Goal: Answer question/provide support

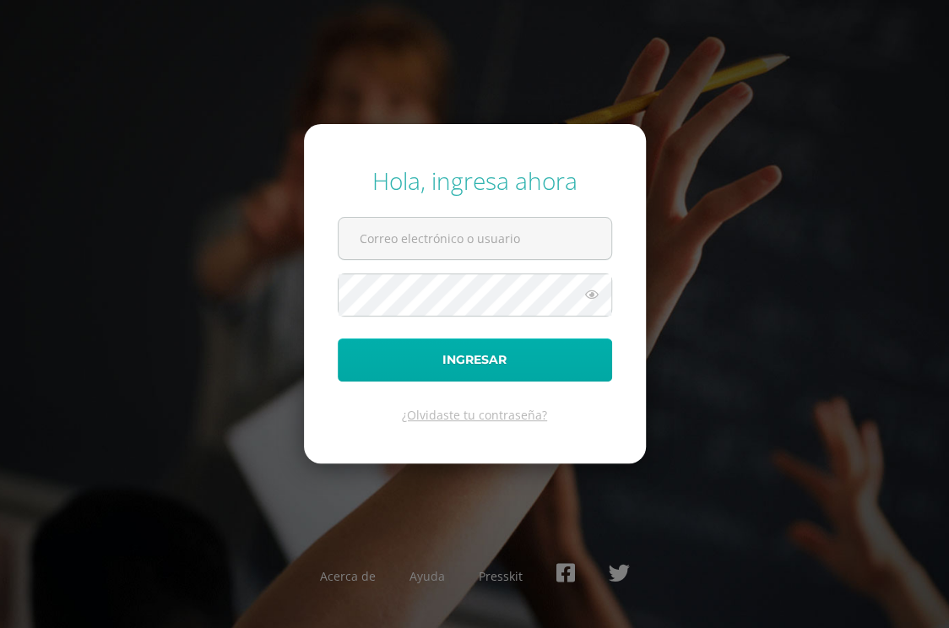
type input "admisiones@integralamericano.edu.gt"
click at [490, 355] on button "Ingresar" at bounding box center [475, 360] width 274 height 43
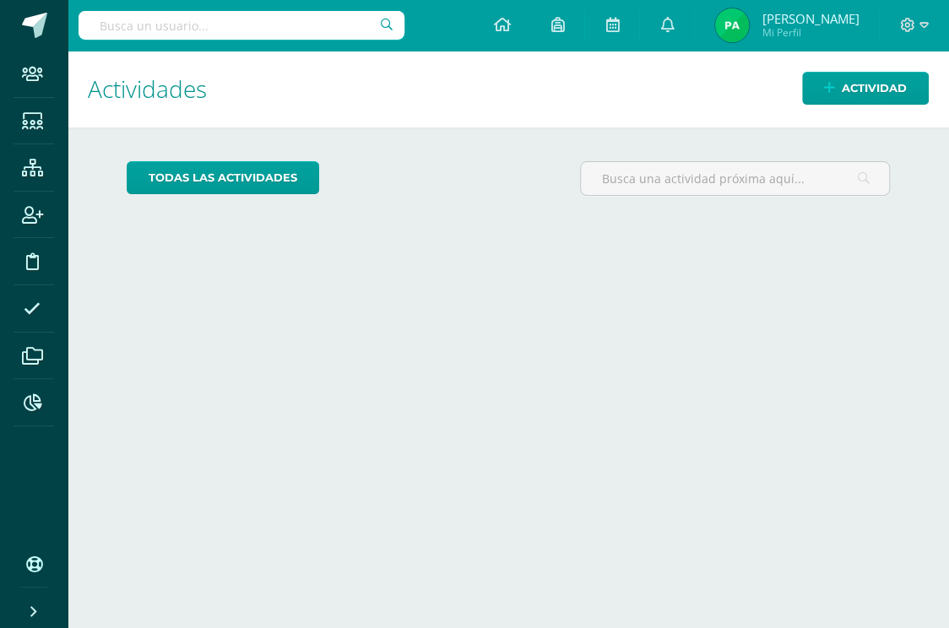
click at [225, 30] on input "text" at bounding box center [242, 25] width 326 height 29
paste input "Juan Pablo Santiago"
type input "Juan Pablo Santiago"
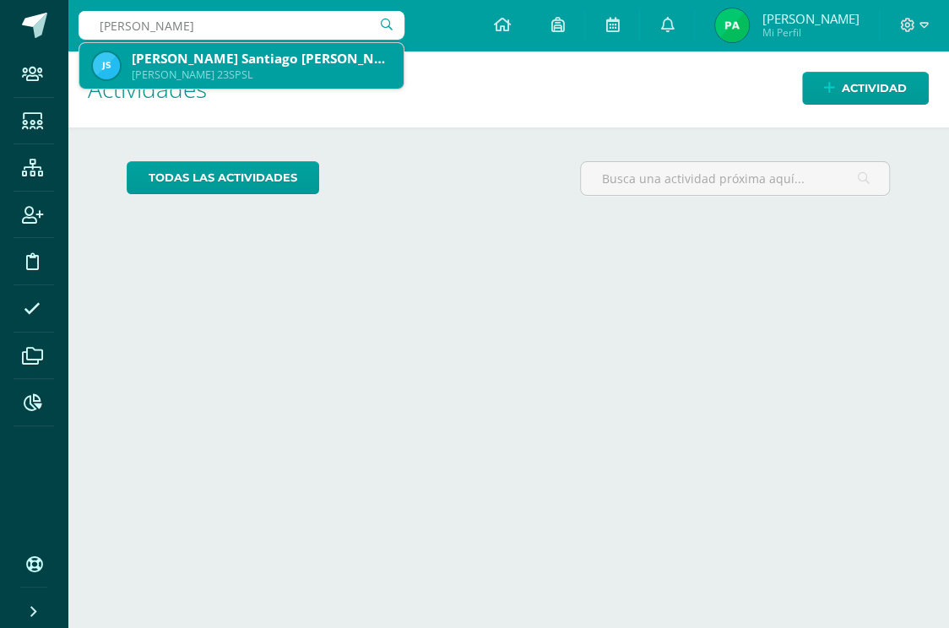
click at [228, 55] on div "[PERSON_NAME] Santiago [PERSON_NAME]" at bounding box center [261, 59] width 258 height 18
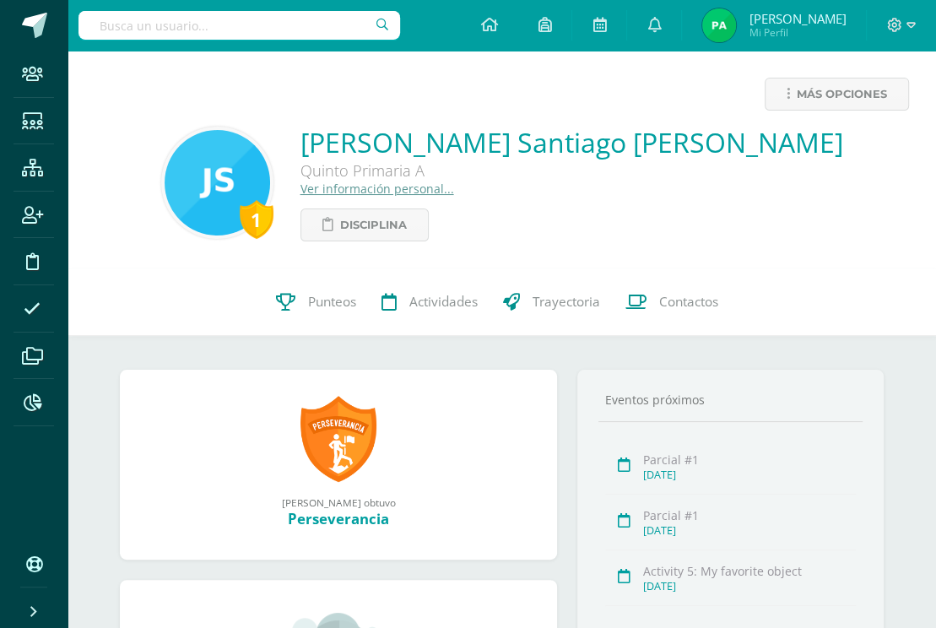
click at [454, 190] on link "Ver información personal..." at bounding box center [378, 189] width 154 height 16
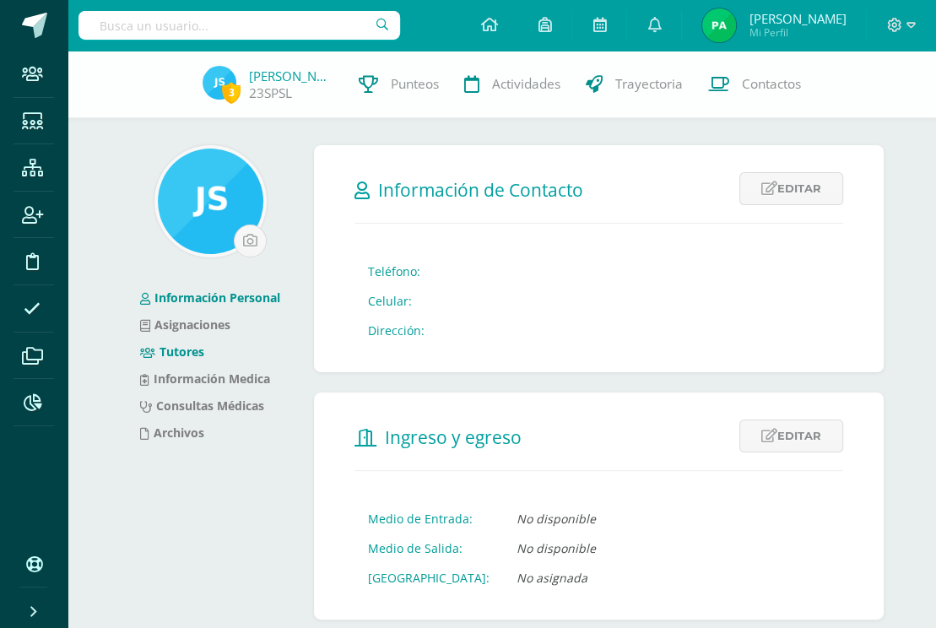
click at [176, 350] on link "Tutores" at bounding box center [172, 352] width 64 height 16
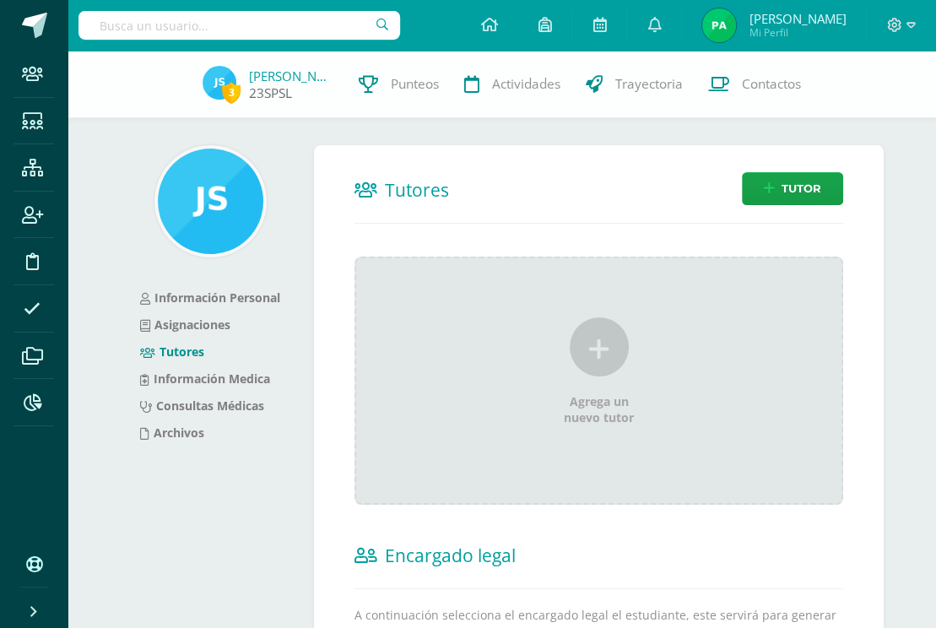
click at [300, 77] on link "[PERSON_NAME]" at bounding box center [291, 76] width 84 height 17
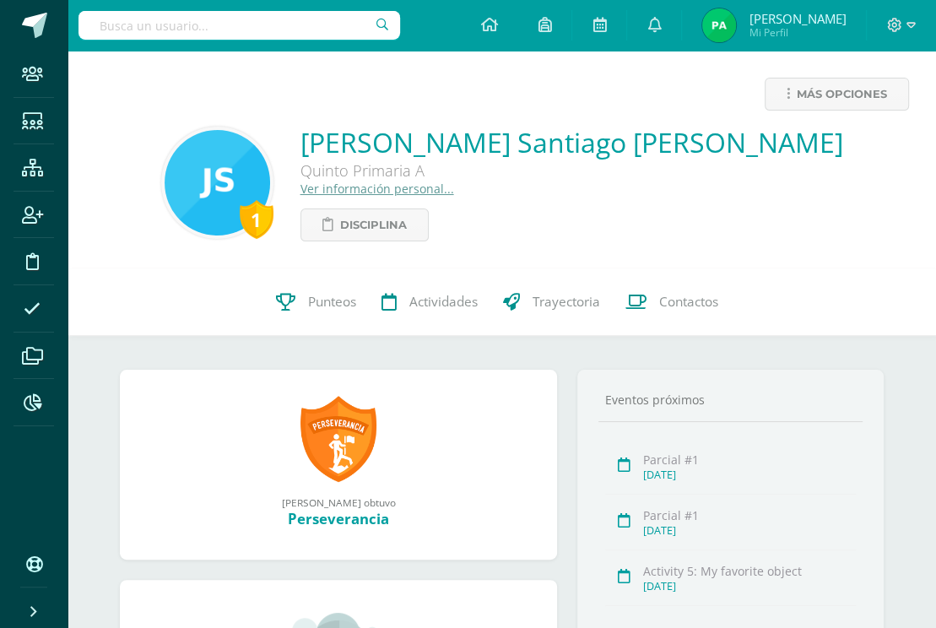
click at [454, 190] on link "Ver información personal..." at bounding box center [378, 189] width 154 height 16
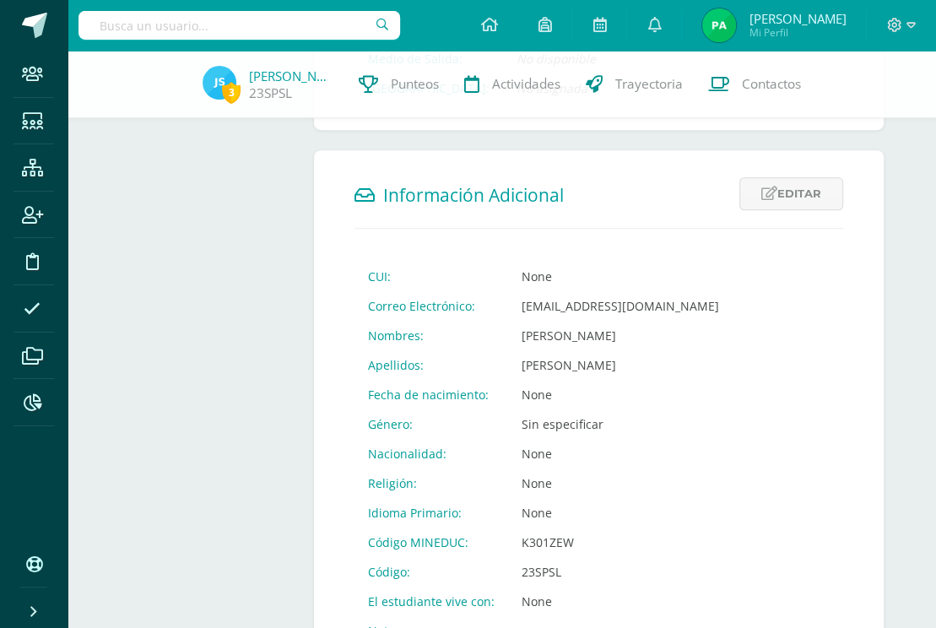
scroll to position [591, 0]
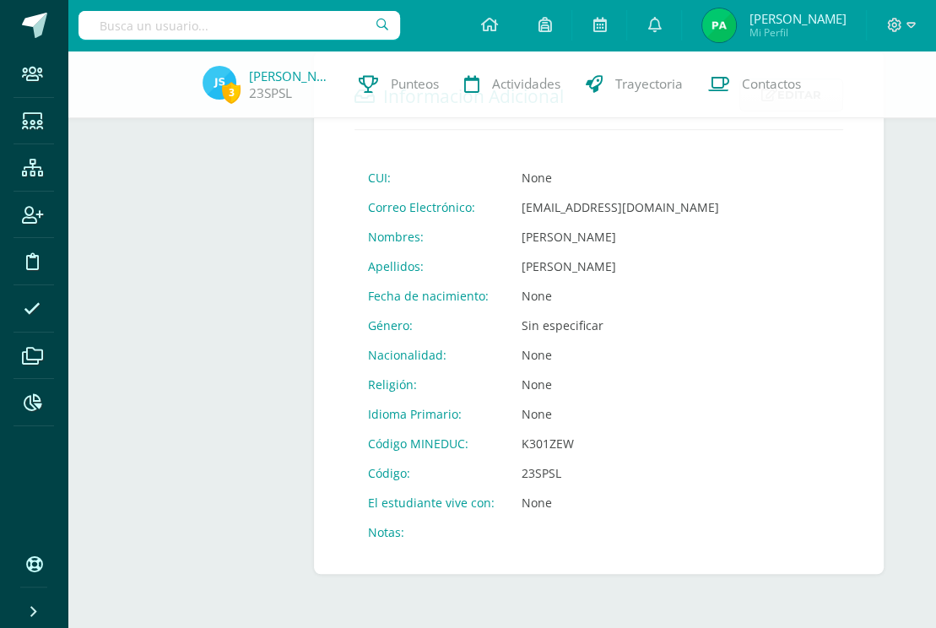
drag, startPoint x: 517, startPoint y: 209, endPoint x: 744, endPoint y: 213, distance: 227.1
click at [733, 213] on td "alumno23spsl@integralamericano.edu.gt" at bounding box center [620, 207] width 225 height 30
copy td "alumno23spsl@integralamericano.edu.gt"
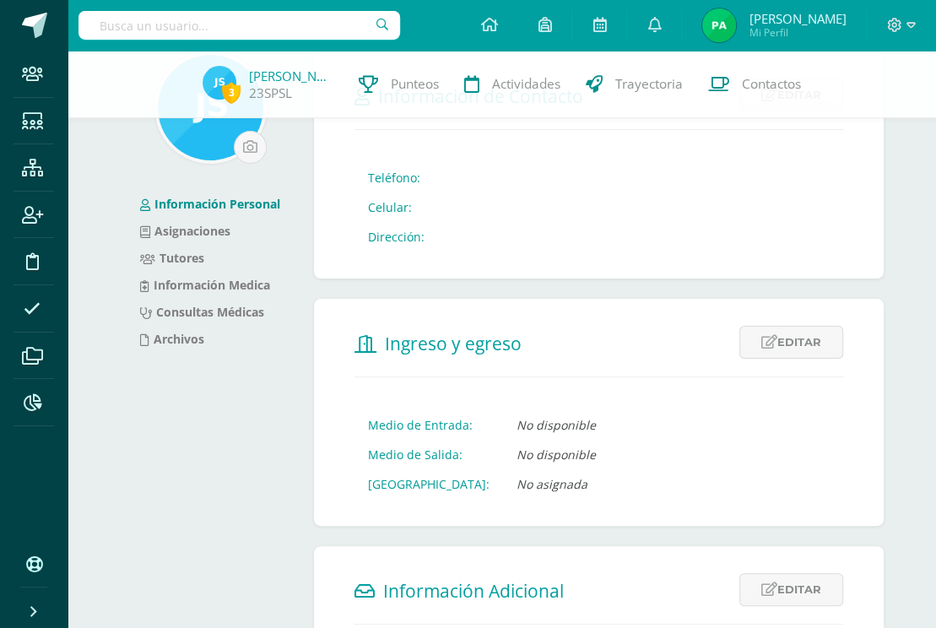
scroll to position [0, 0]
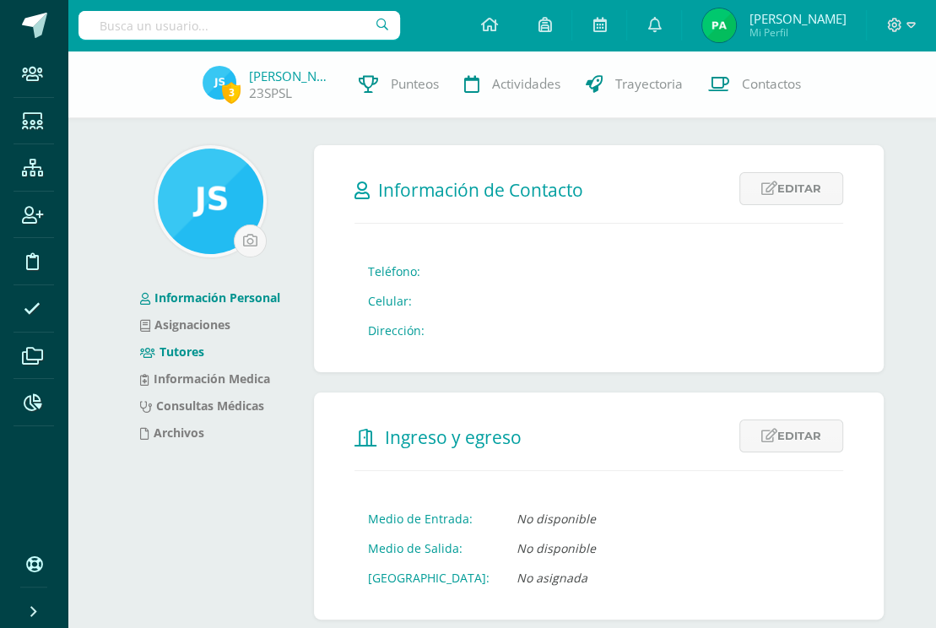
click at [165, 354] on link "Tutores" at bounding box center [172, 352] width 64 height 16
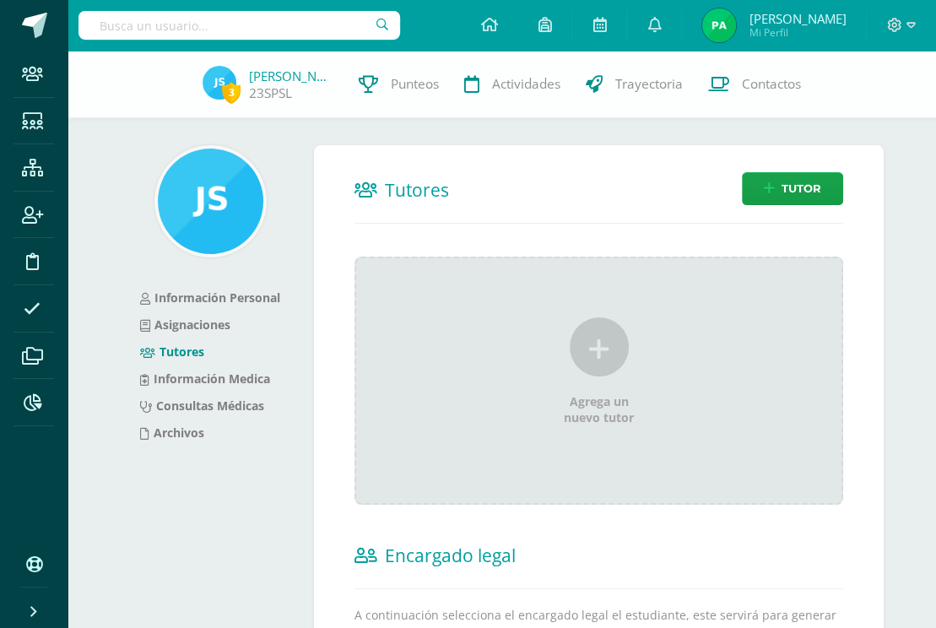
click at [614, 362] on span at bounding box center [599, 346] width 59 height 59
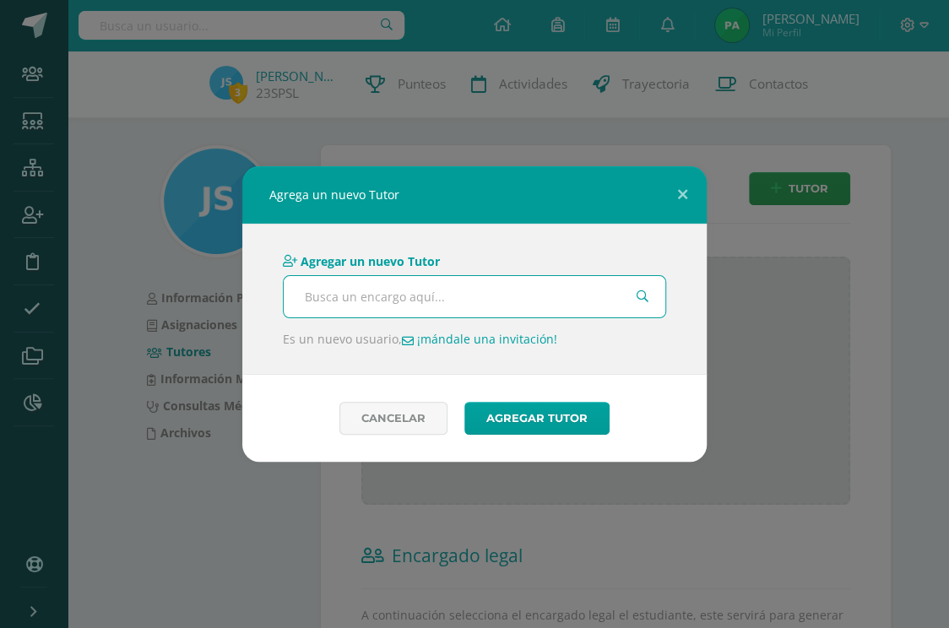
paste input "[PERSON_NAME]"
click at [454, 287] on input "Jeniffer Beatriz López" at bounding box center [475, 296] width 382 height 41
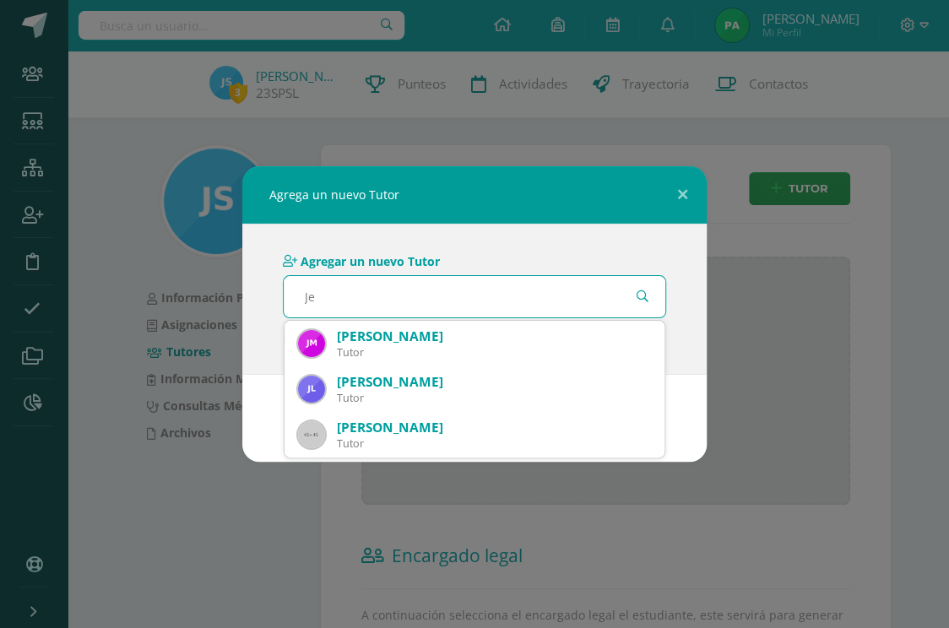
type input "J"
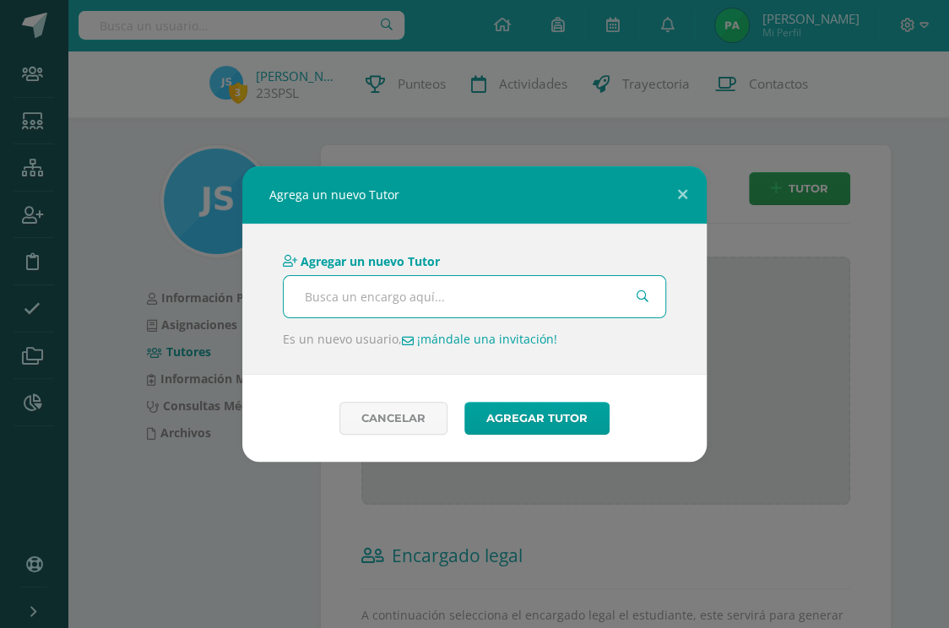
click at [131, 163] on div "Agrega un nuevo Tutor Agregar un nuevo Tutor Jeni Es un nuevo usuario, ¡mándale…" at bounding box center [474, 314] width 949 height 628
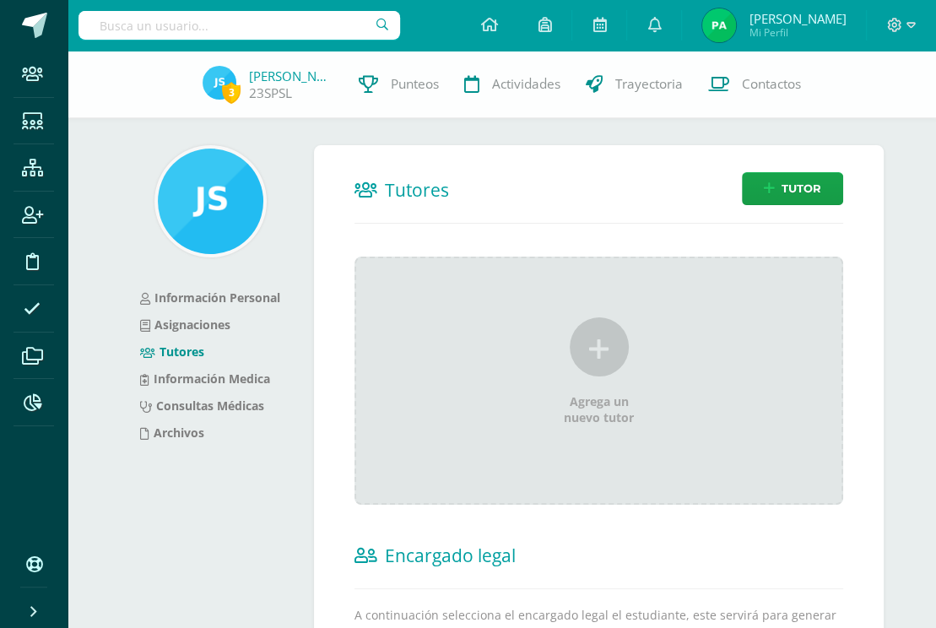
click at [176, 20] on input "text" at bounding box center [240, 25] width 322 height 29
paste input "Jeniffer Beatriz López"
type input "Jeniffer Beatriz López"
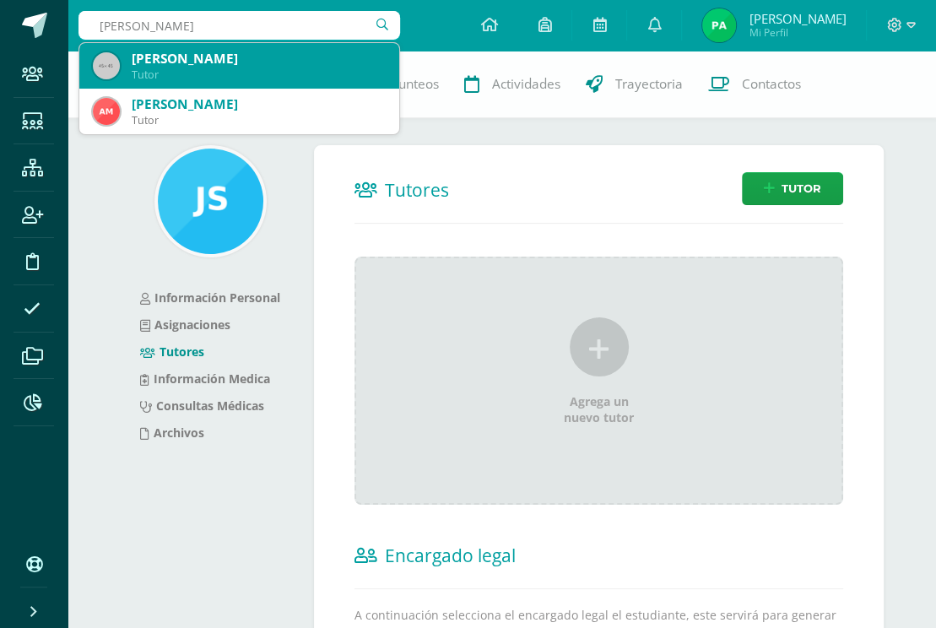
click at [184, 73] on div "Tutor" at bounding box center [259, 75] width 254 height 14
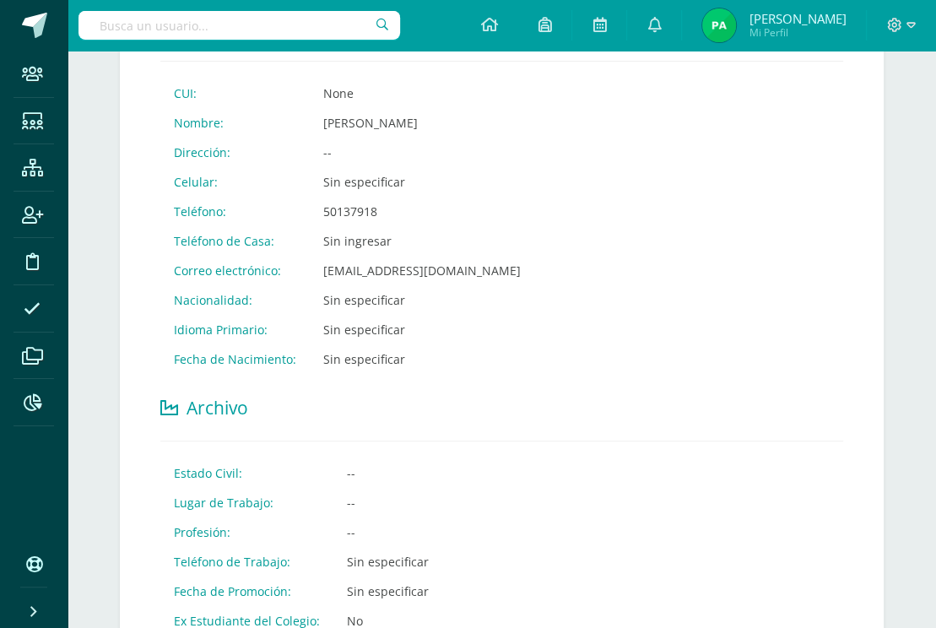
scroll to position [392, 0]
click at [227, 20] on input "text" at bounding box center [240, 25] width 322 height 29
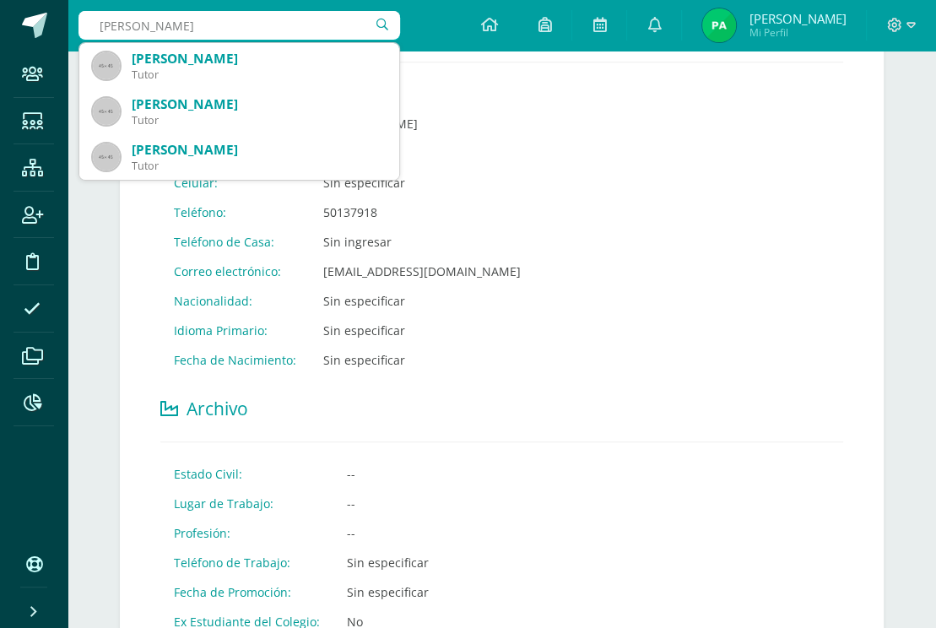
type input "juan pablo"
click at [598, 199] on div "CUI: None Nombre: Jeniffer Beatriz López Martinez Dirección: -- Celular: Sin es…" at bounding box center [501, 454] width 683 height 751
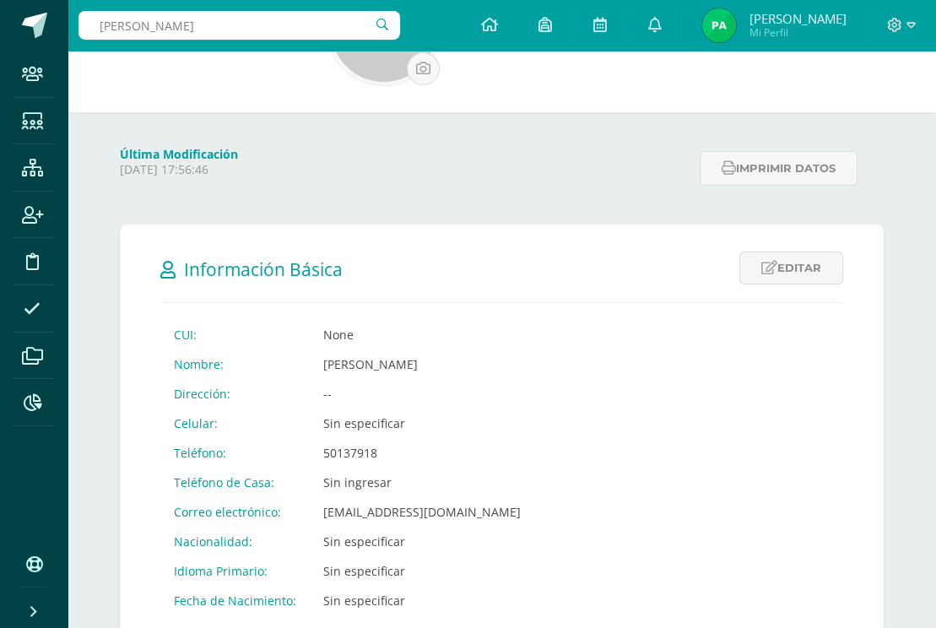
scroll to position [138, 0]
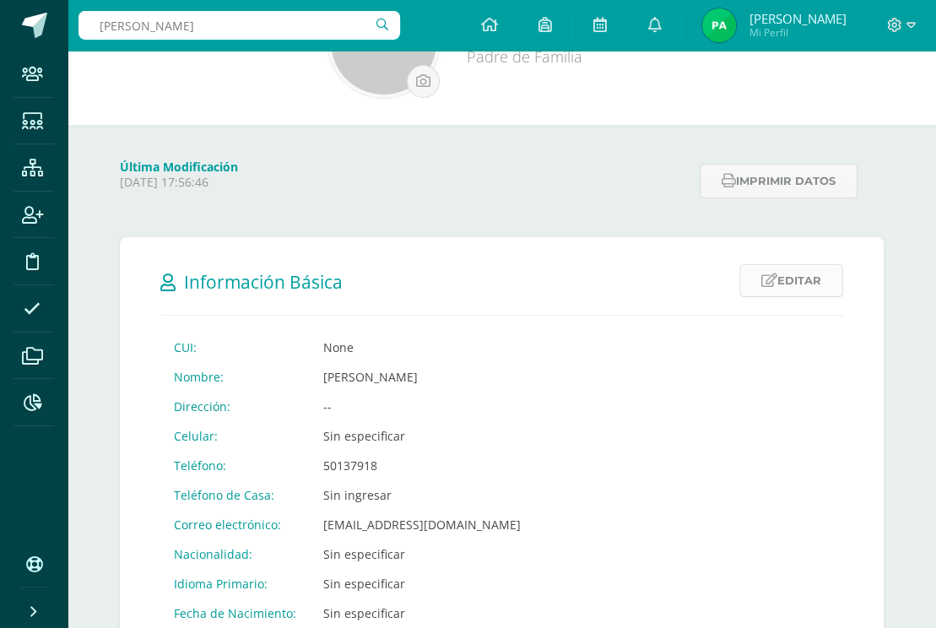
click at [789, 285] on link "Editar" at bounding box center [792, 280] width 104 height 33
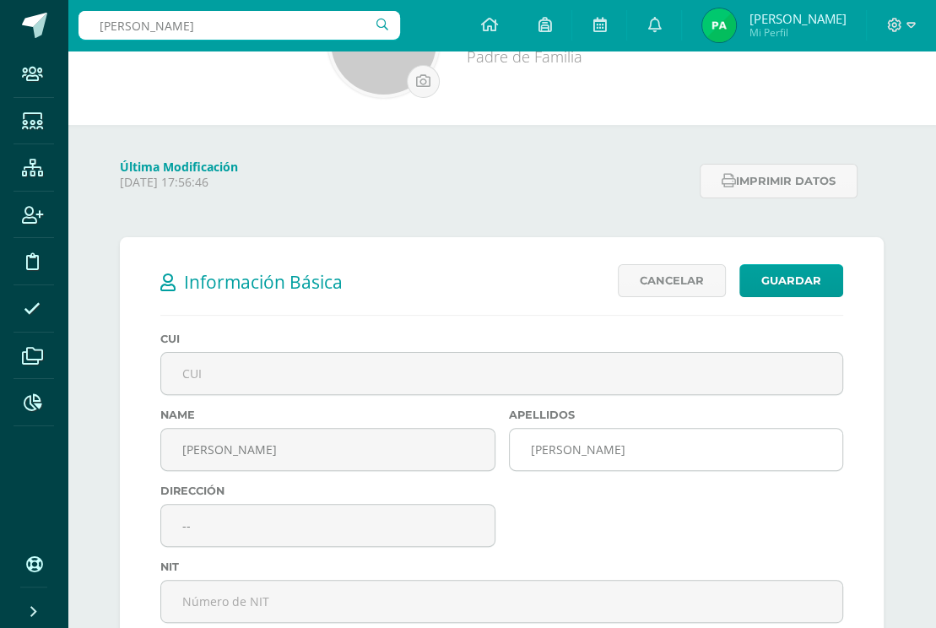
click at [661, 447] on input "López Martinez" at bounding box center [676, 449] width 333 height 41
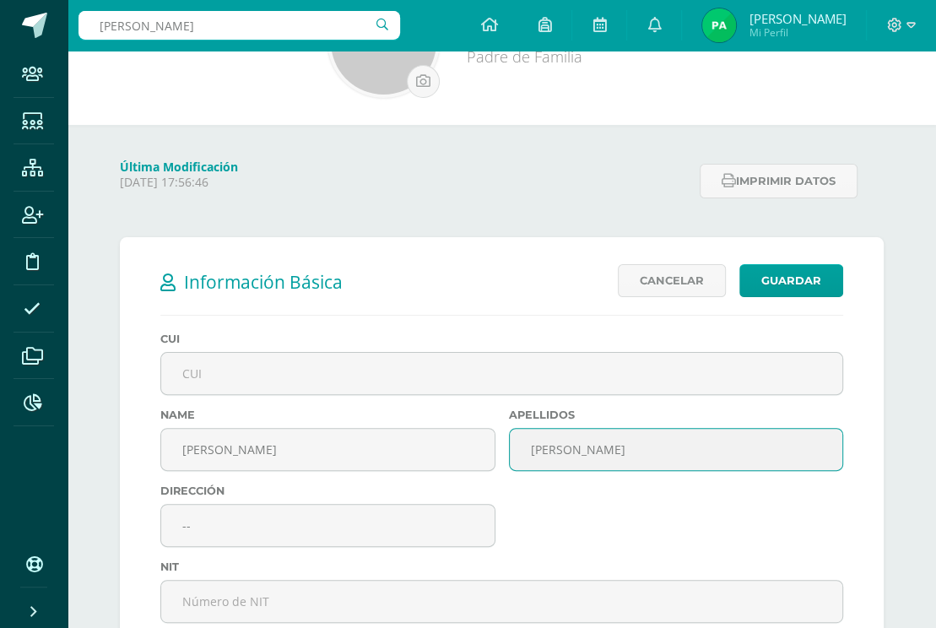
type input "[PERSON_NAME]"
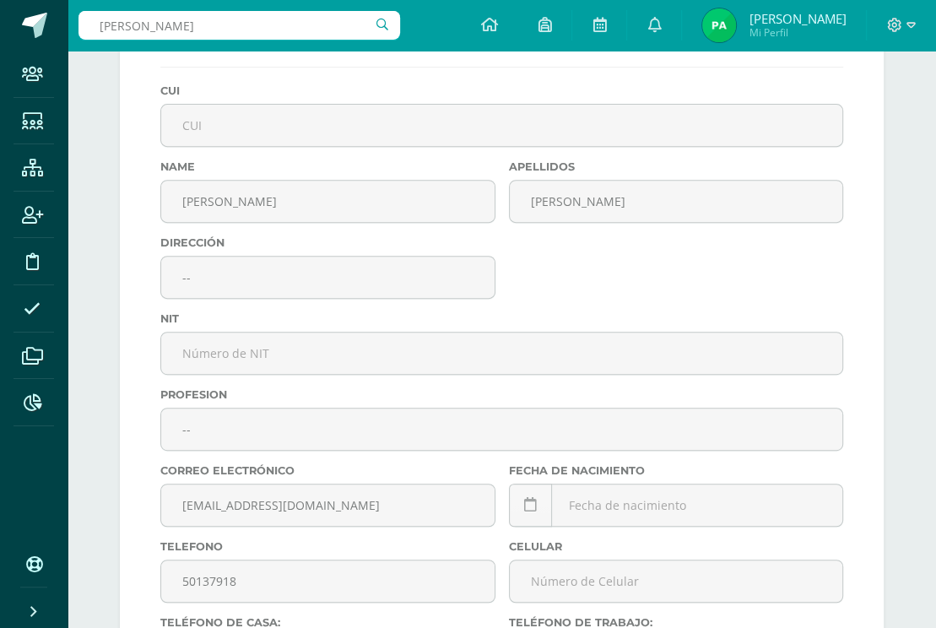
scroll to position [392, 0]
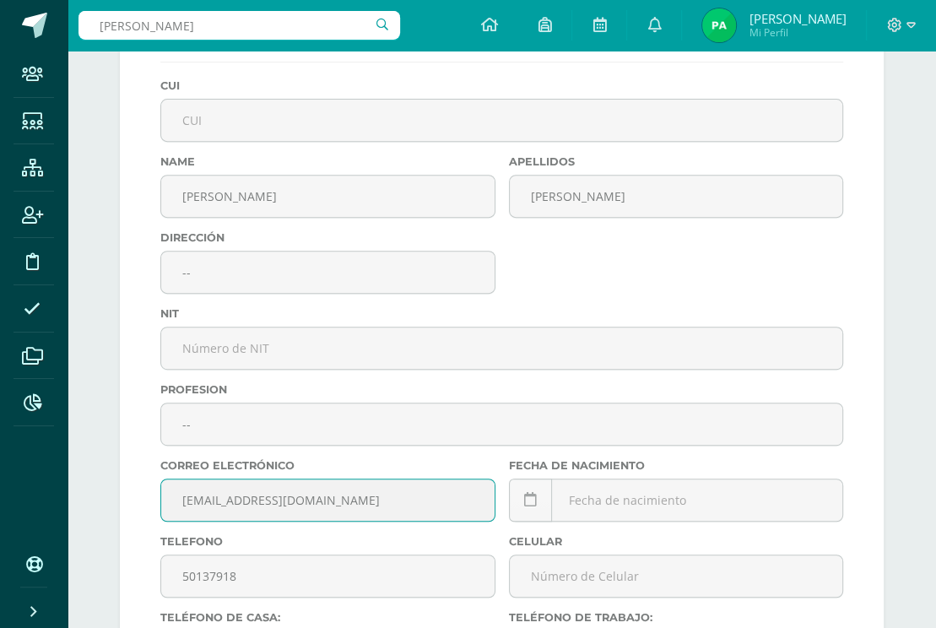
drag, startPoint x: 434, startPoint y: 502, endPoint x: 130, endPoint y: 495, distance: 304.0
click at [130, 495] on form "Información Básica Editar Cancelar Guardar CUI: None Nombre: Jeniffer Beatriz L…" at bounding box center [502, 585] width 764 height 1202
paste input "jenifferblm80@gmail.com"
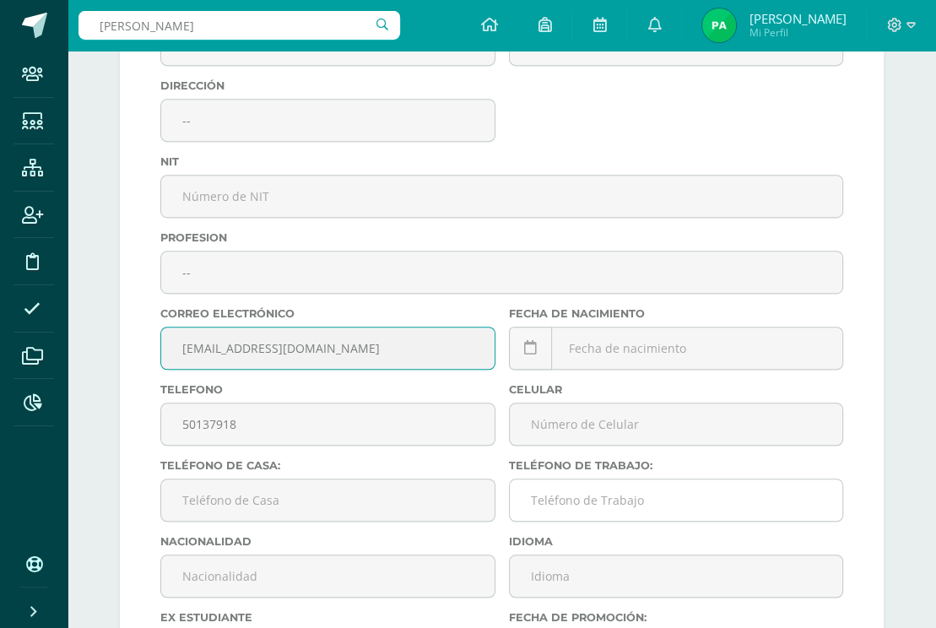
scroll to position [561, 0]
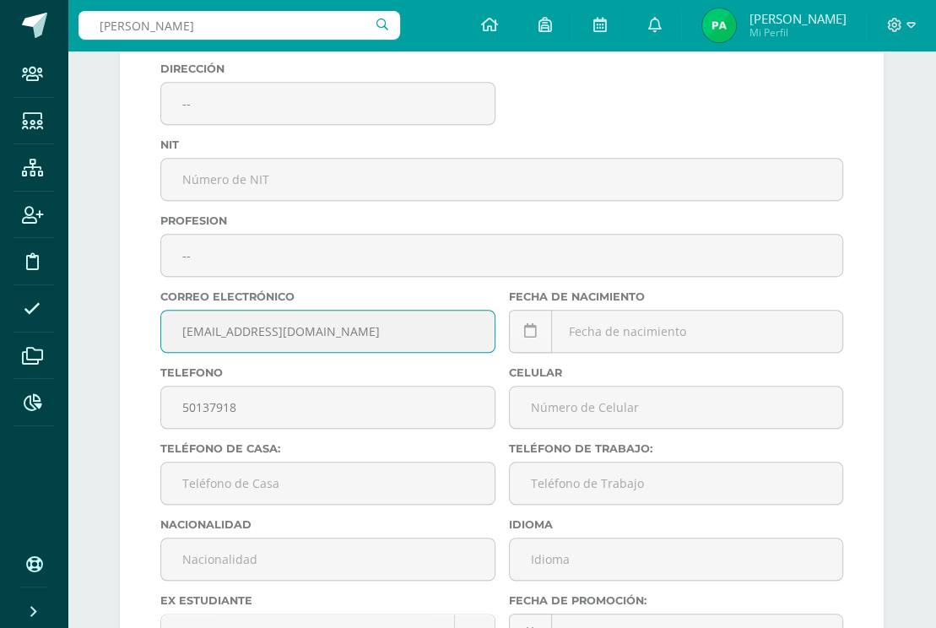
type input "jenifferblm80@gmail.com"
click at [663, 434] on div "Celular" at bounding box center [676, 404] width 349 height 76
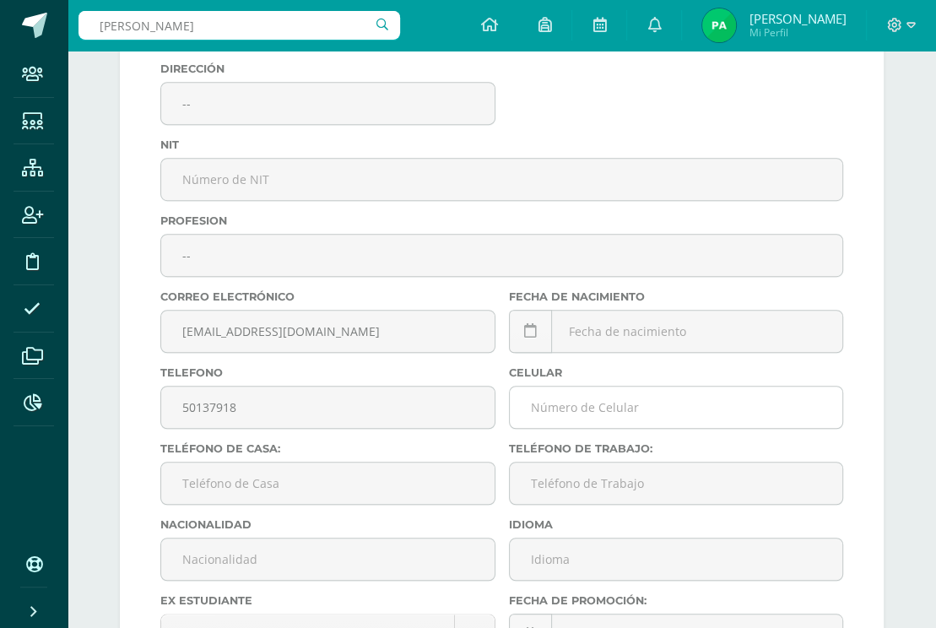
click at [661, 420] on input "text" at bounding box center [676, 407] width 333 height 41
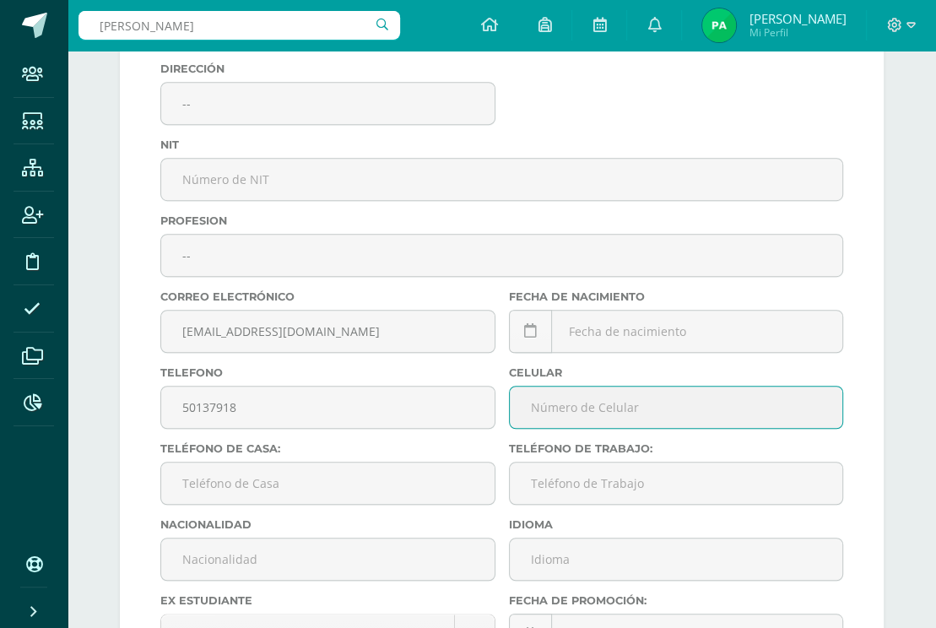
type input "00000000"
click at [615, 497] on input "text" at bounding box center [676, 483] width 333 height 41
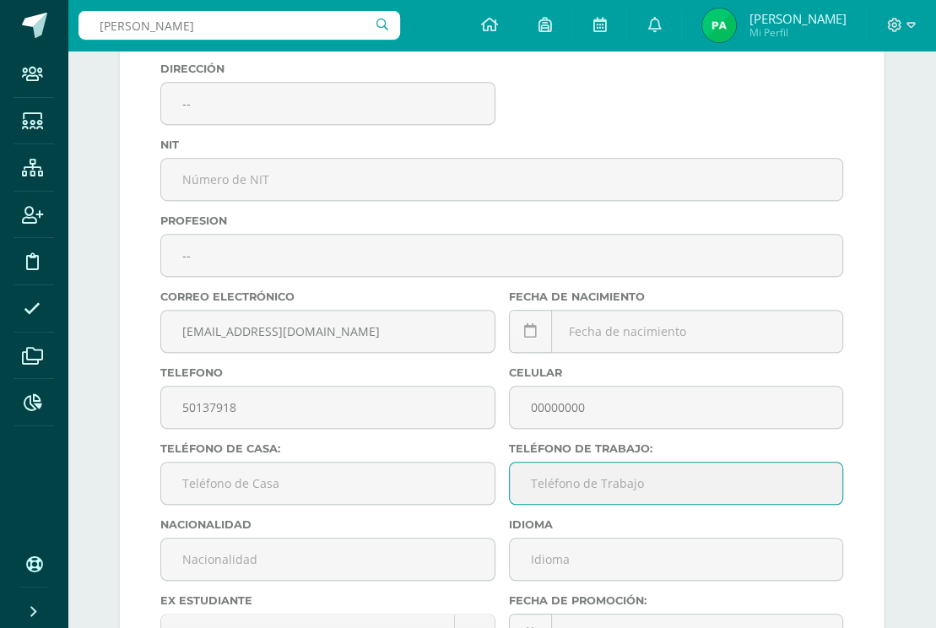
type input "00000000"
click at [248, 482] on input "text" at bounding box center [327, 483] width 333 height 41
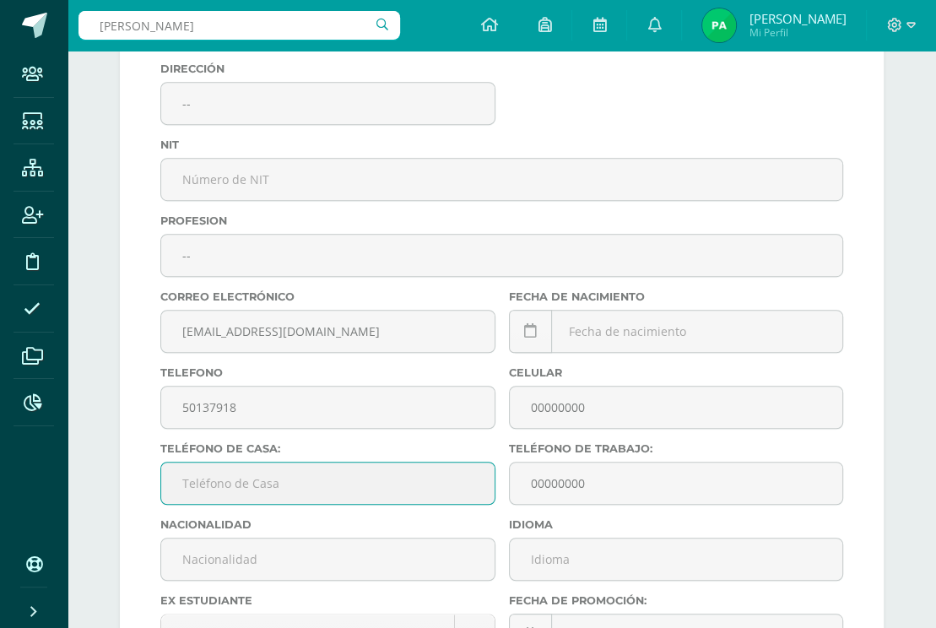
type input "00000000"
click at [888, 285] on div "Información Básica Editar Cancelar Guardar CUI: None Nombre: Jeniffer Beatriz L…" at bounding box center [502, 568] width 832 height 1575
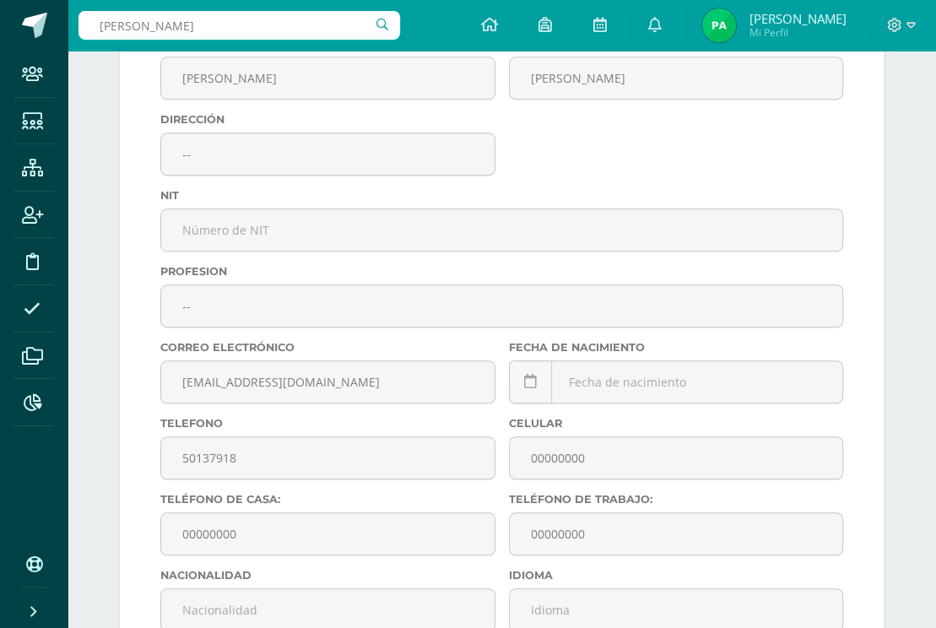
scroll to position [307, 0]
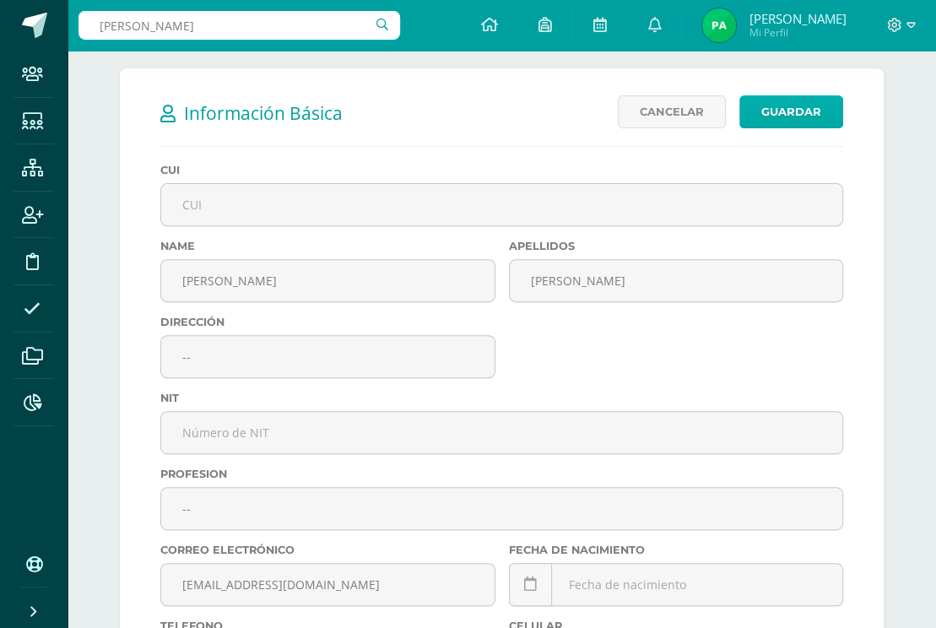
click at [798, 111] on link "Guardar" at bounding box center [792, 111] width 104 height 33
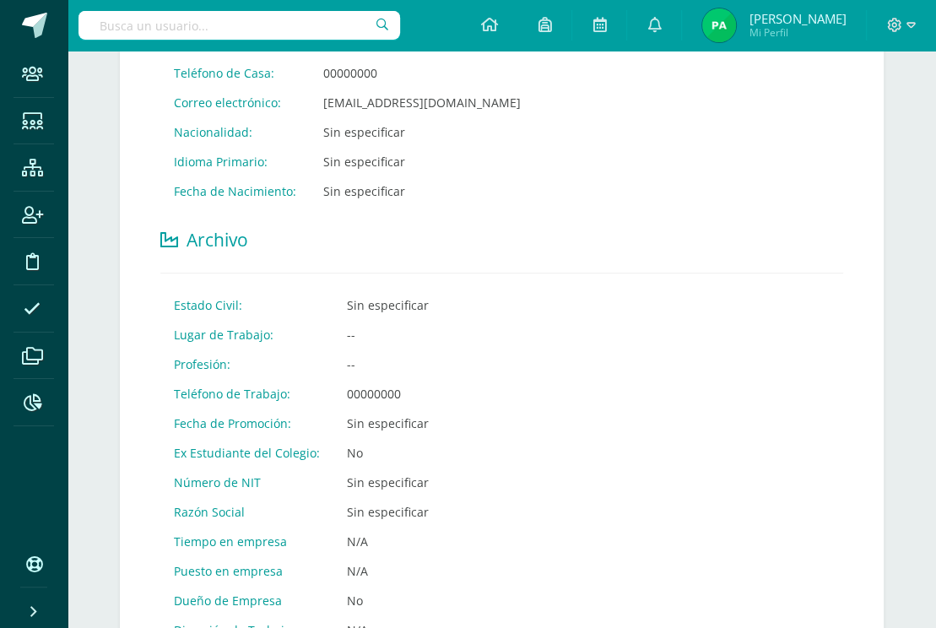
scroll to position [307, 0]
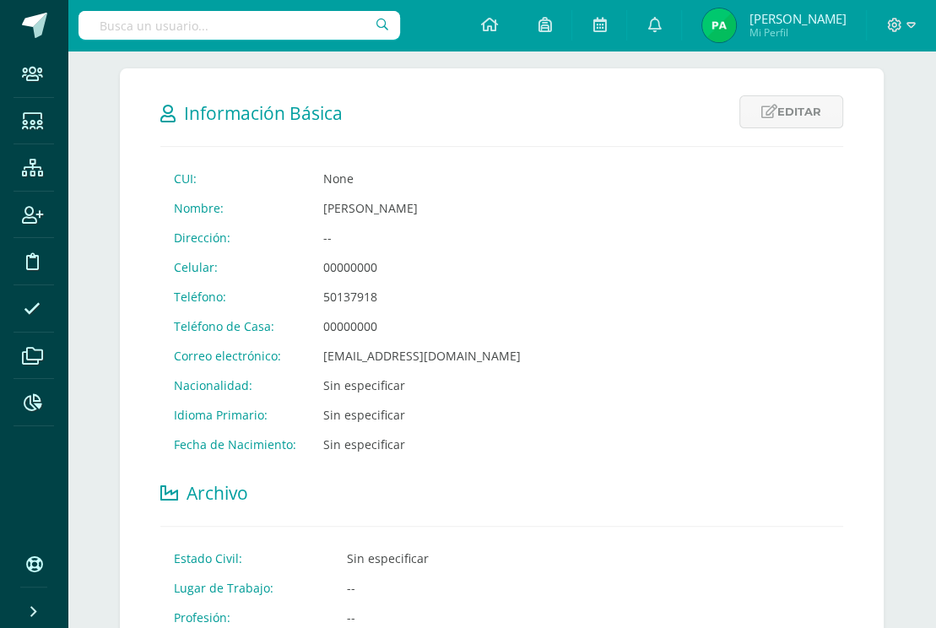
click at [167, 28] on input "text" at bounding box center [240, 25] width 322 height 29
type input "[PERSON_NAME]"
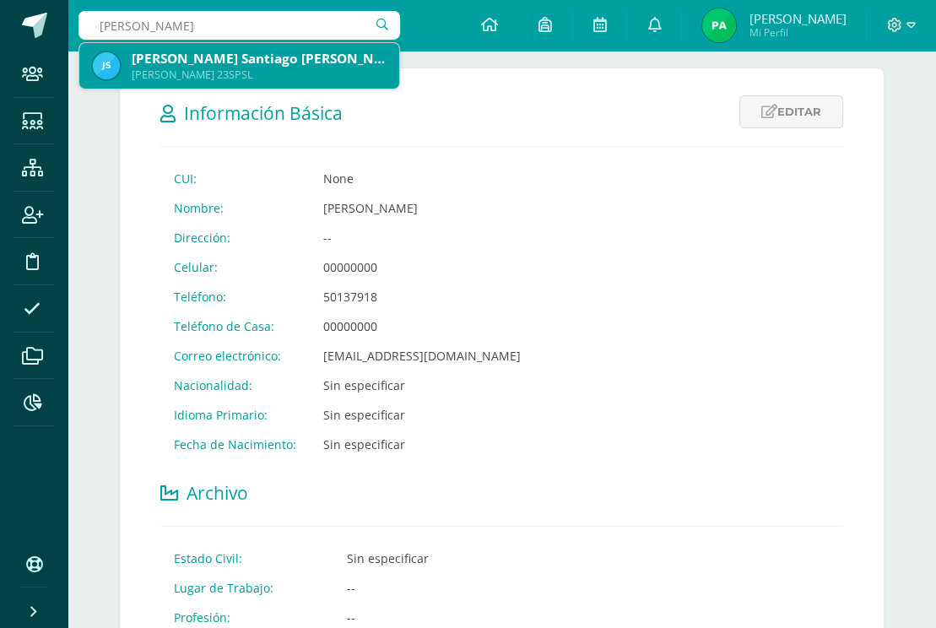
click at [200, 58] on div "Juan Pablo Santiago Lopez" at bounding box center [259, 59] width 254 height 18
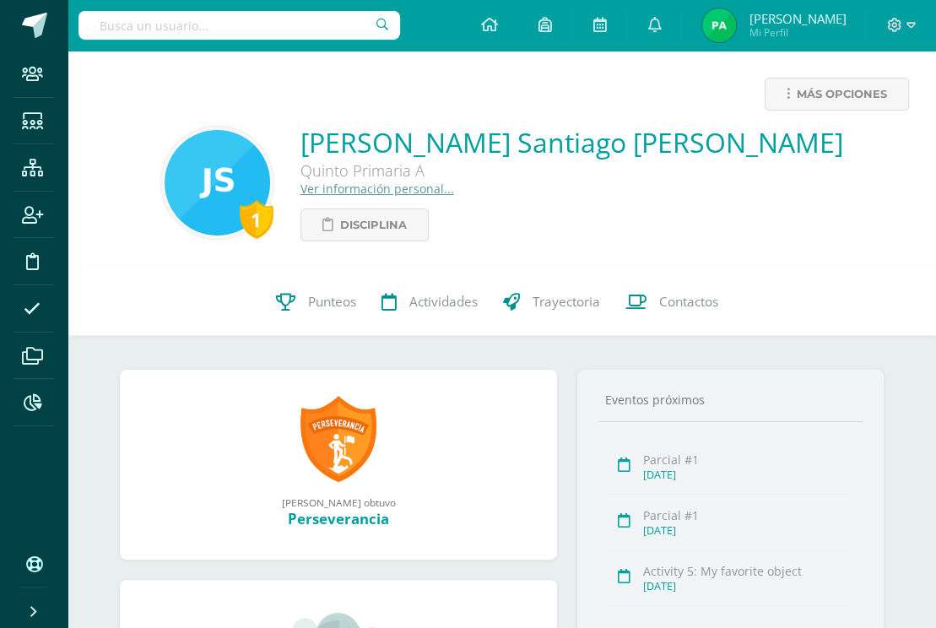
click at [454, 190] on link "Ver información personal..." at bounding box center [378, 189] width 154 height 16
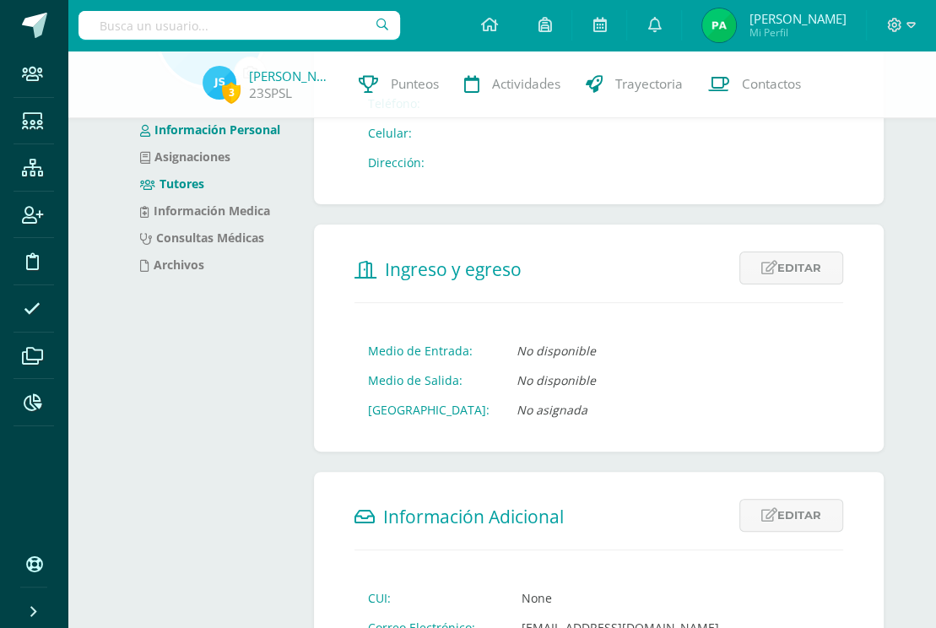
scroll to position [169, 0]
click at [180, 186] on link "Tutores" at bounding box center [172, 183] width 64 height 16
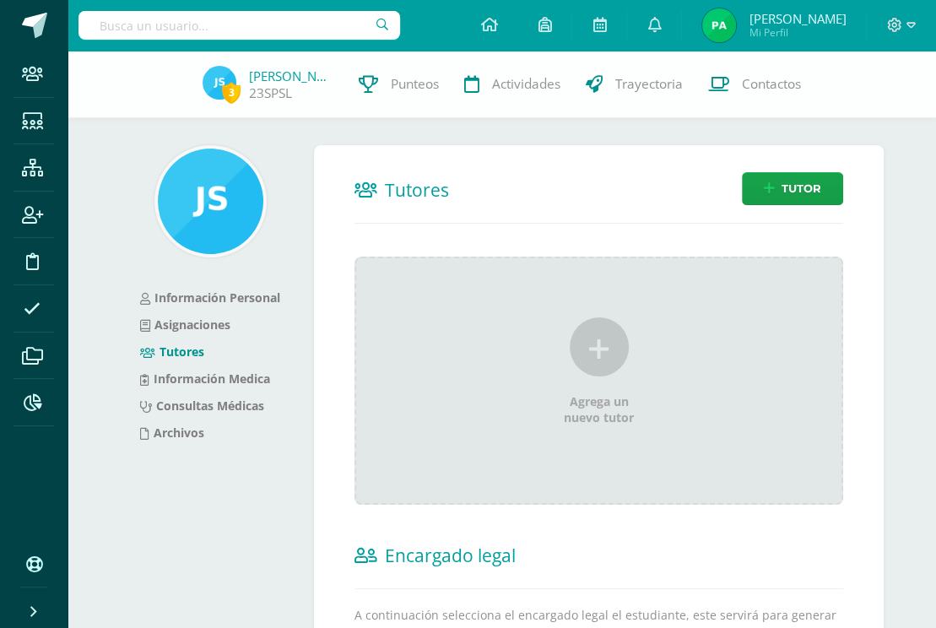
click at [601, 339] on icon at bounding box center [598, 350] width 19 height 26
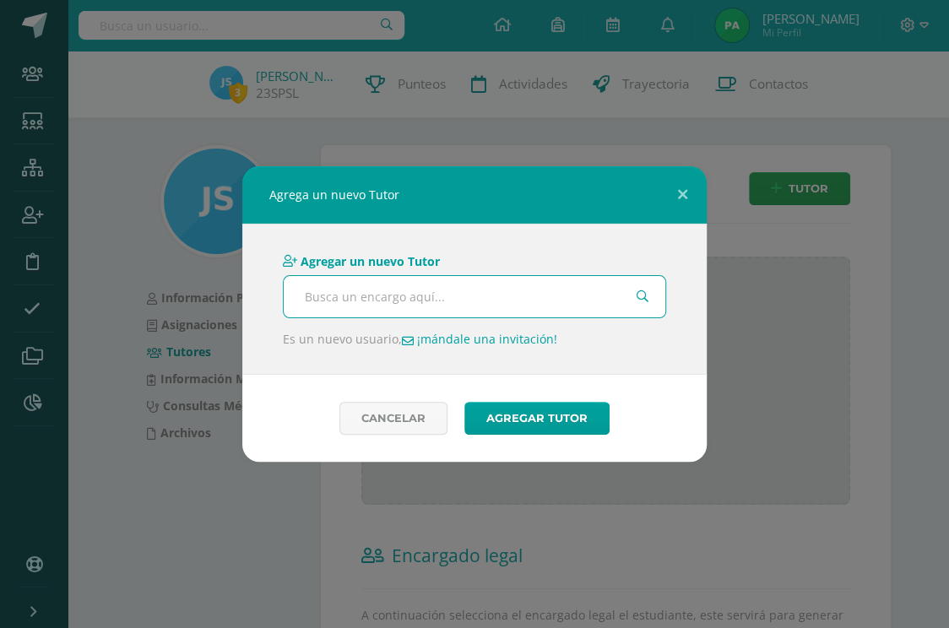
type input "[EMAIL_ADDRESS][DOMAIN_NAME]"
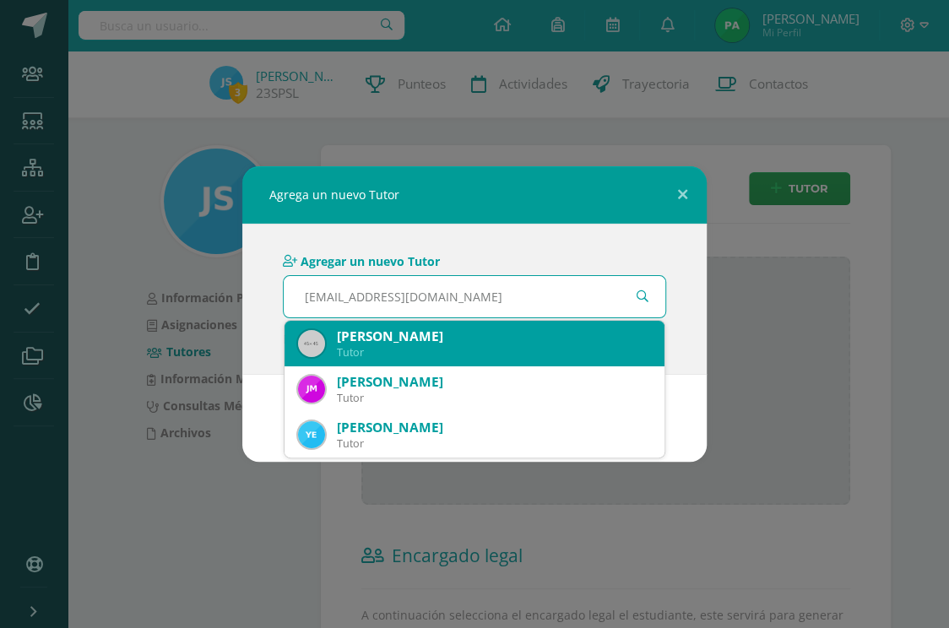
click at [443, 334] on div "[PERSON_NAME]" at bounding box center [494, 337] width 314 height 18
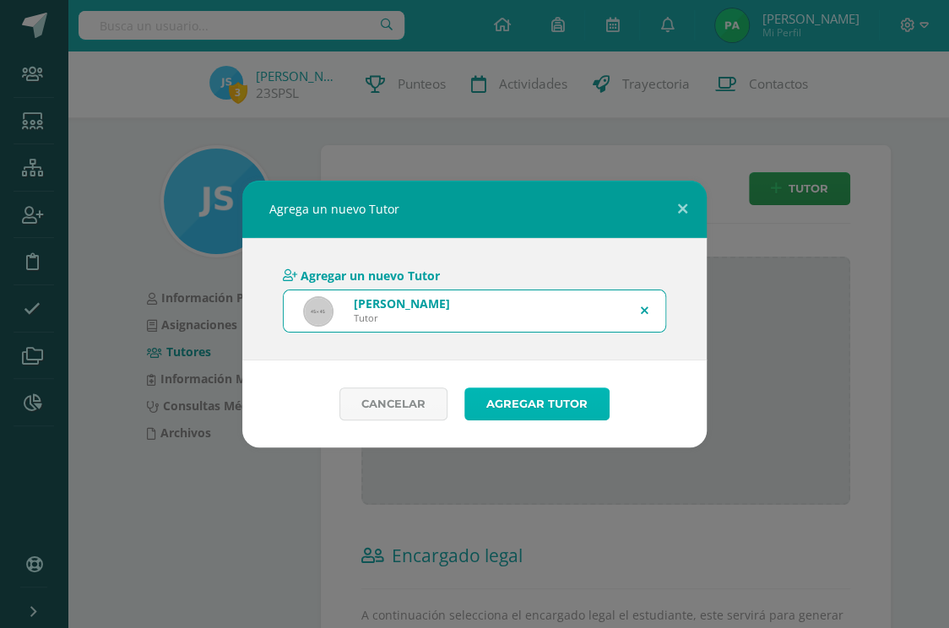
click at [524, 408] on button "Agregar Tutor" at bounding box center [536, 404] width 145 height 33
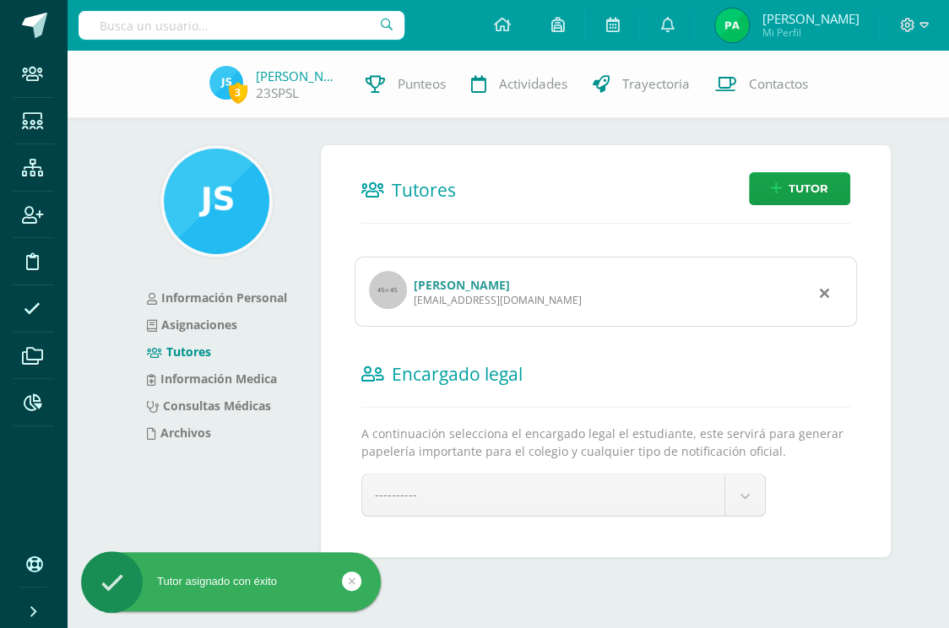
click at [485, 284] on link "[PERSON_NAME]" at bounding box center [462, 285] width 96 height 16
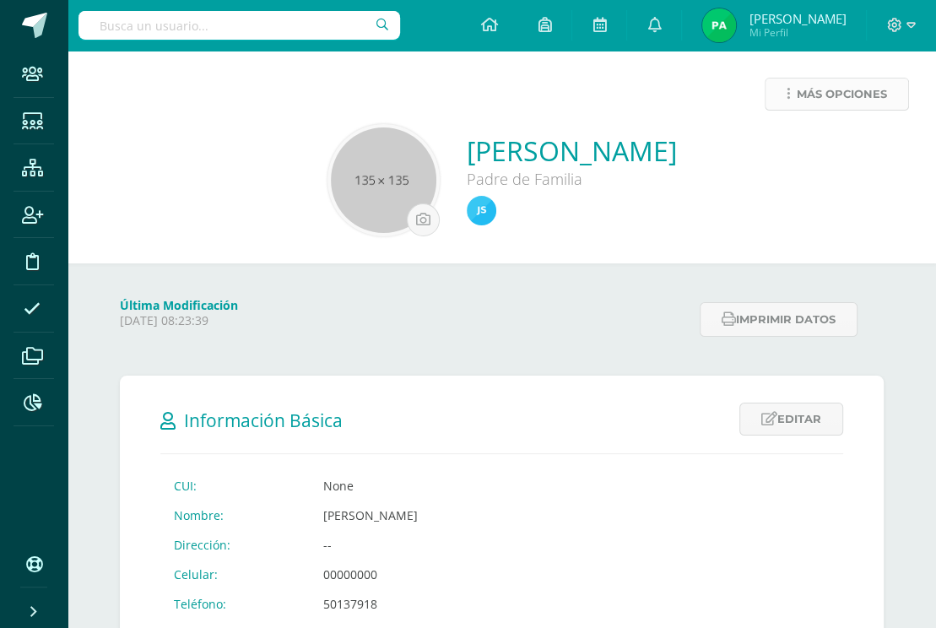
click at [849, 91] on span "Más opciones" at bounding box center [842, 94] width 90 height 31
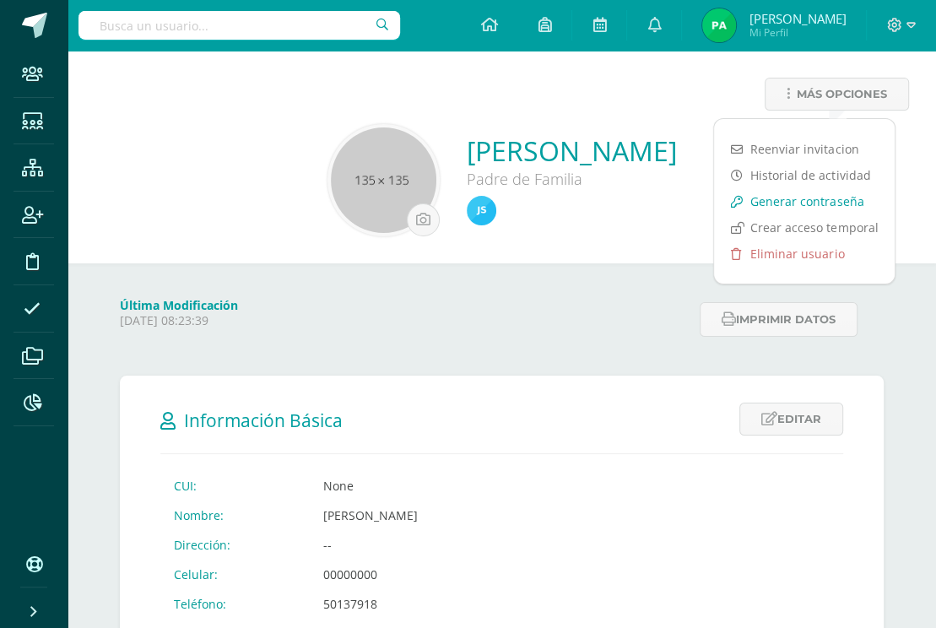
click at [782, 192] on link "Generar contraseña" at bounding box center [804, 201] width 181 height 26
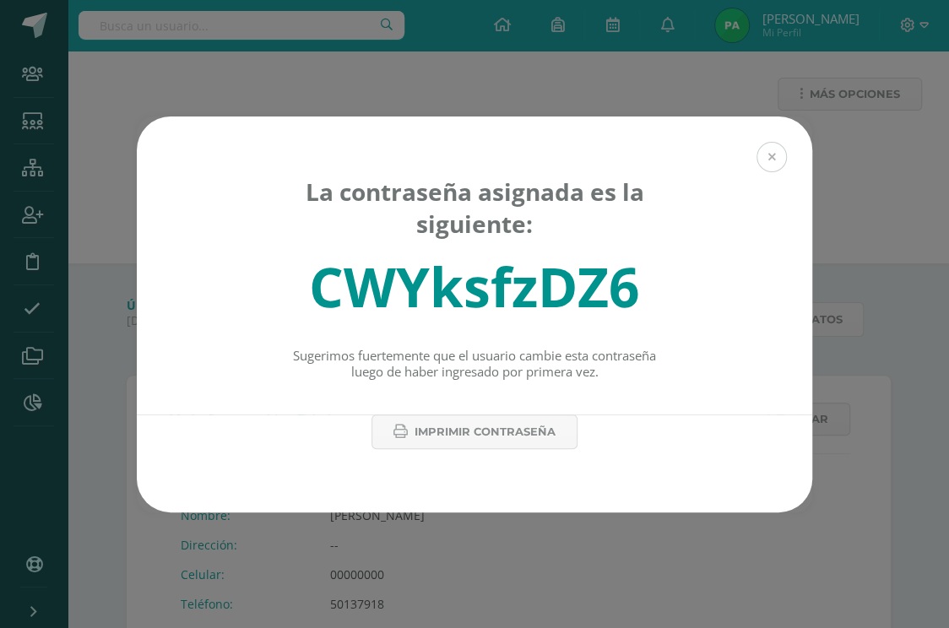
click at [771, 157] on button at bounding box center [771, 157] width 30 height 30
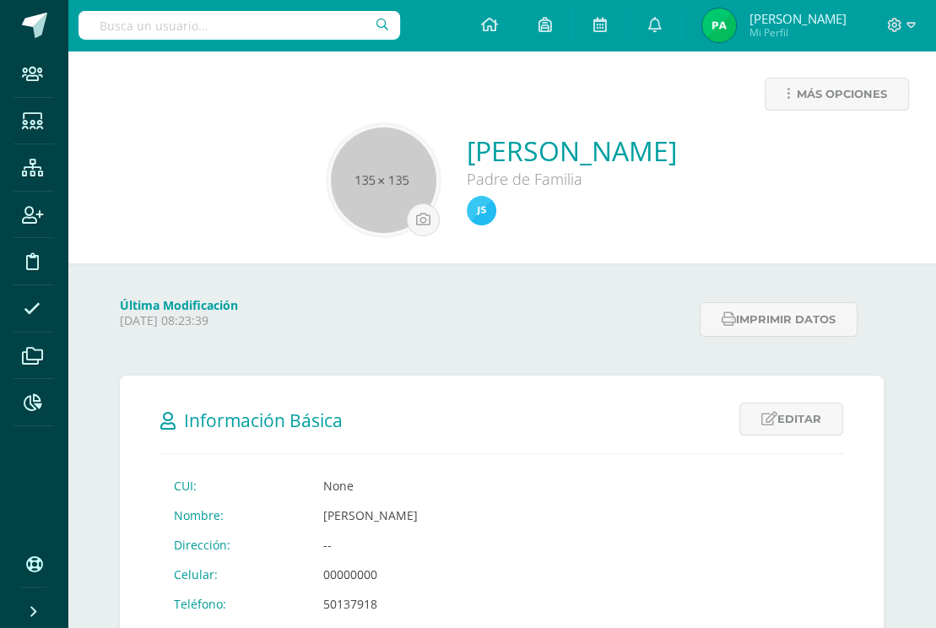
click at [161, 21] on input "text" at bounding box center [240, 25] width 322 height 29
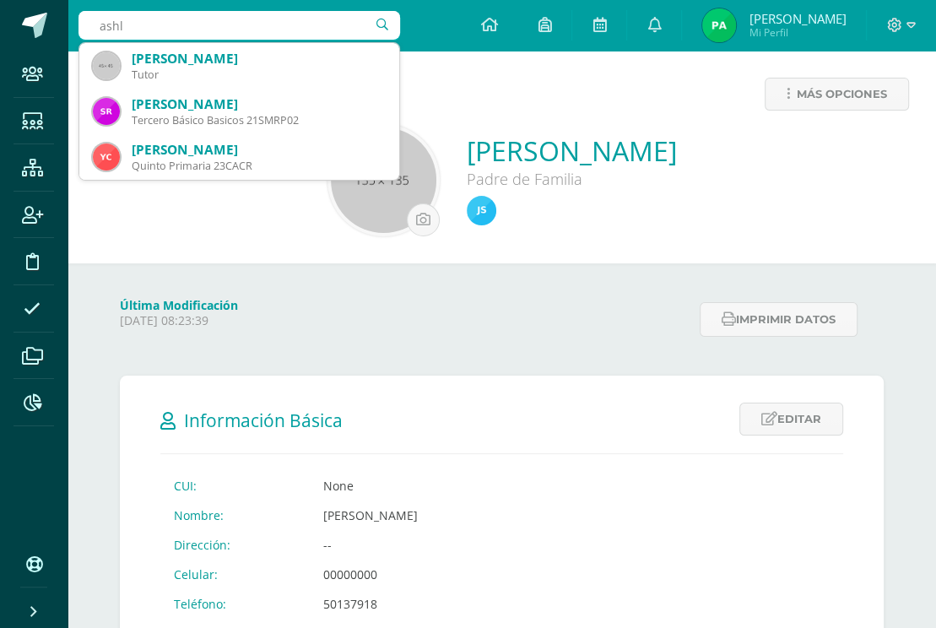
type input "ashle"
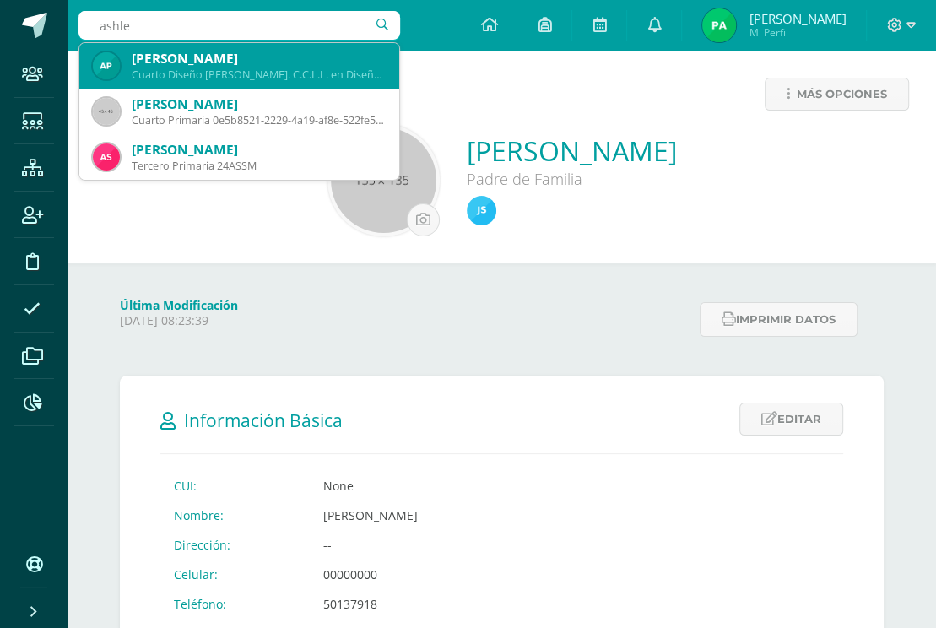
click at [206, 72] on div "Cuarto Diseño [PERSON_NAME]. C.C.L.L. en Diseño 25ADPCC" at bounding box center [259, 75] width 254 height 14
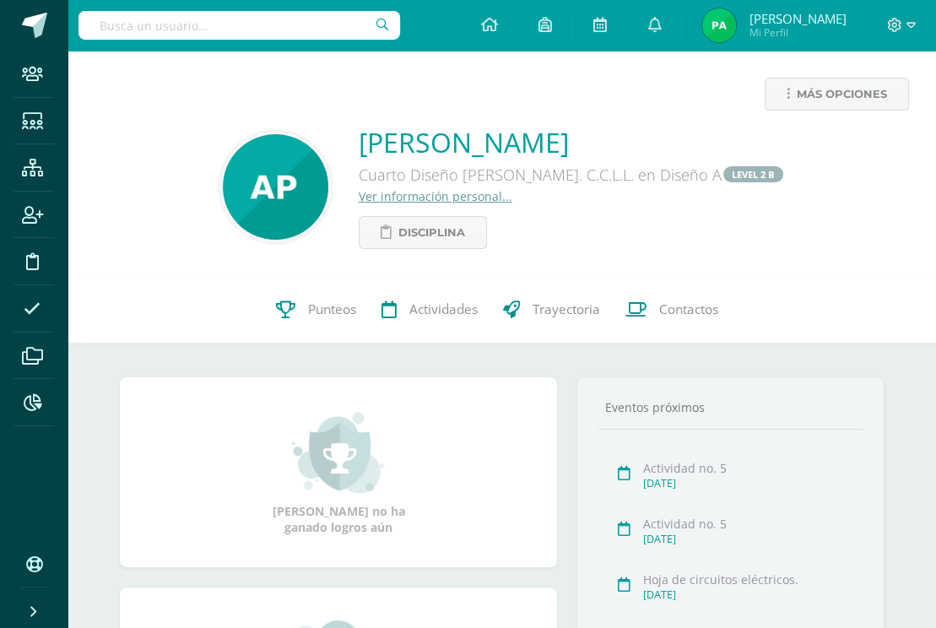
click at [440, 193] on link "Ver información personal..." at bounding box center [436, 196] width 154 height 16
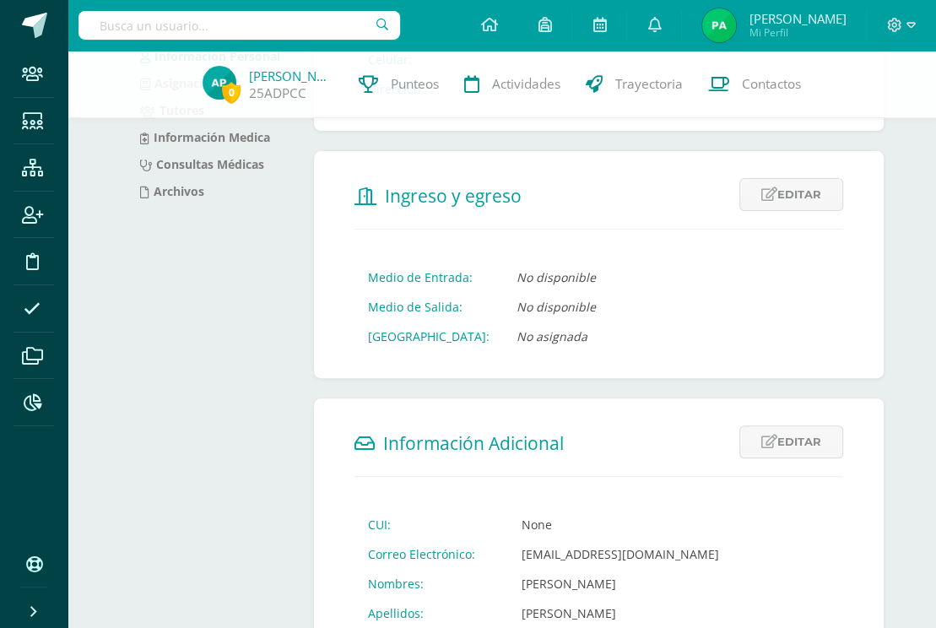
scroll to position [84, 0]
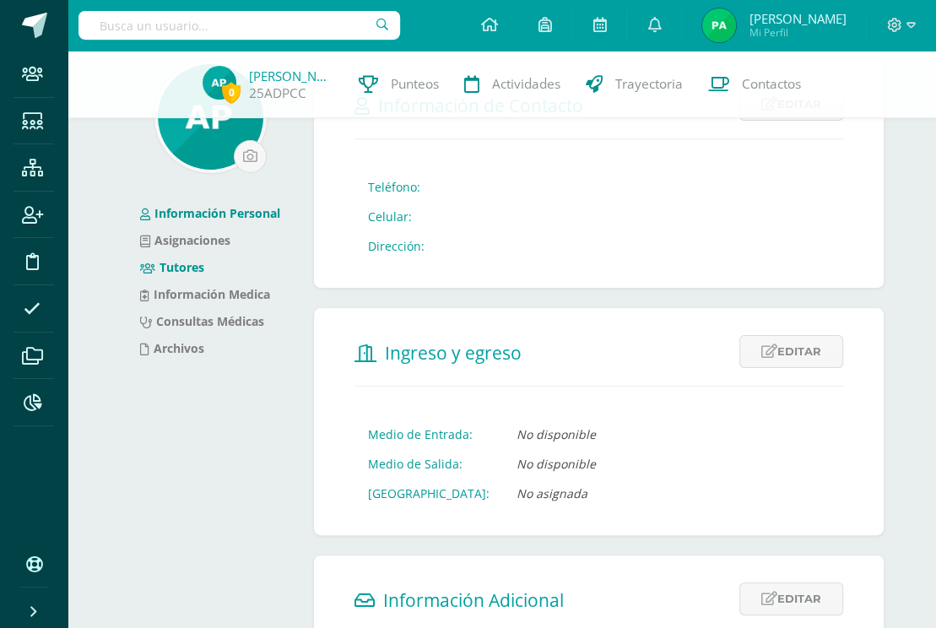
click at [187, 274] on link "Tutores" at bounding box center [172, 267] width 64 height 16
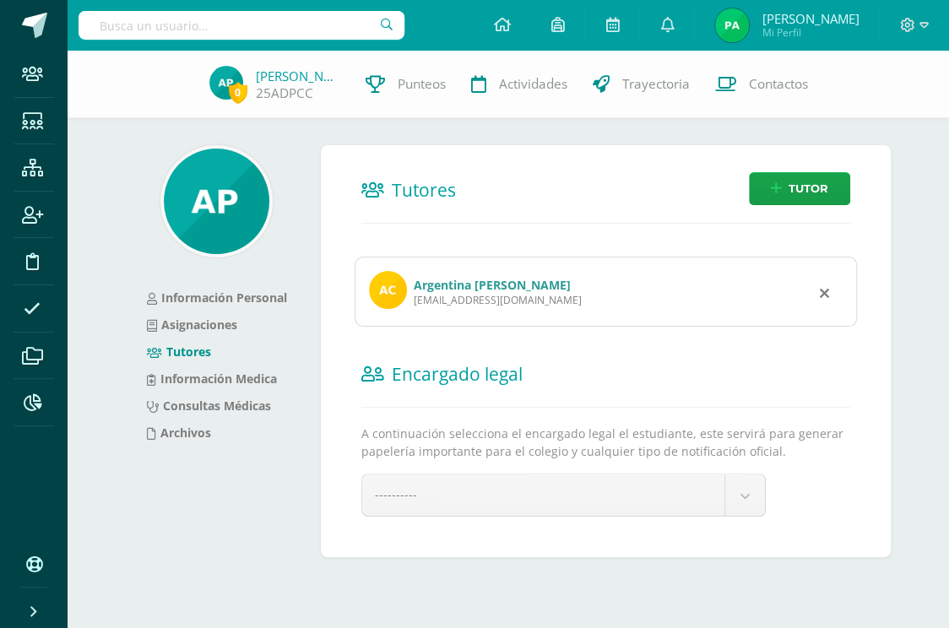
click at [484, 285] on link "Argentina [PERSON_NAME]" at bounding box center [492, 285] width 157 height 16
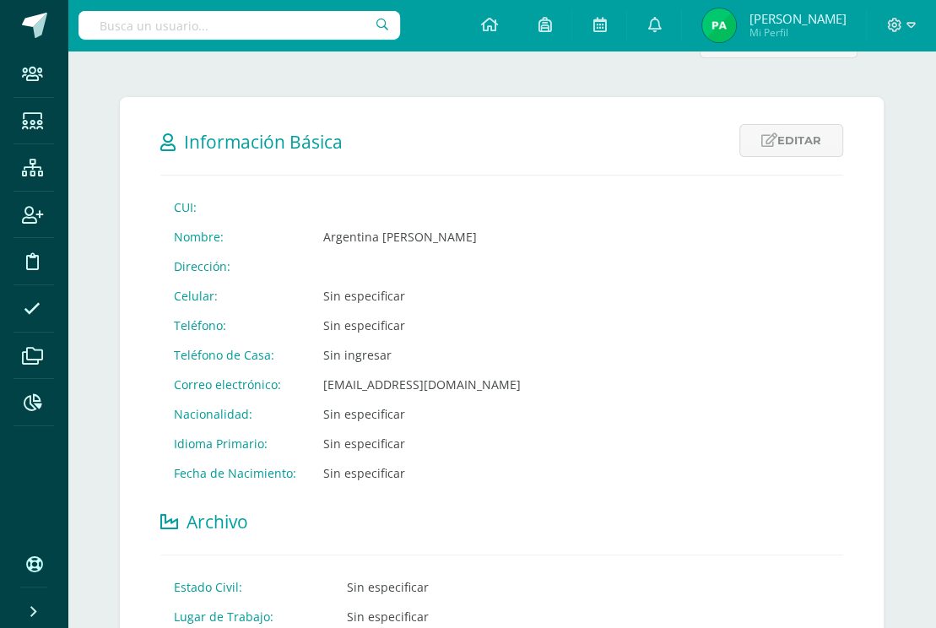
scroll to position [338, 0]
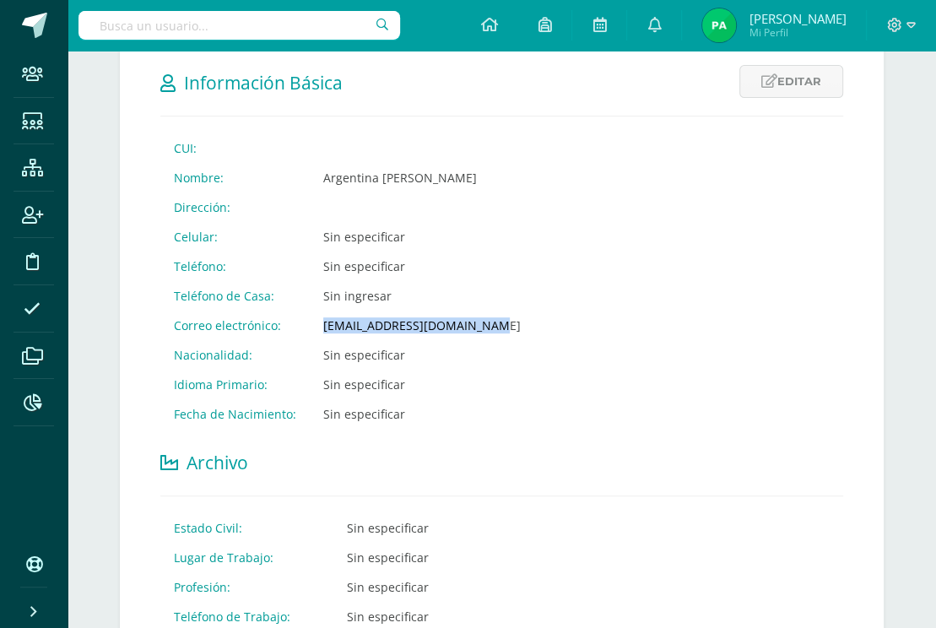
drag, startPoint x: 485, startPoint y: 330, endPoint x: 322, endPoint y: 333, distance: 163.8
click at [322, 333] on td "[EMAIL_ADDRESS][DOMAIN_NAME]" at bounding box center [422, 326] width 225 height 30
copy td "[EMAIL_ADDRESS][DOMAIN_NAME]"
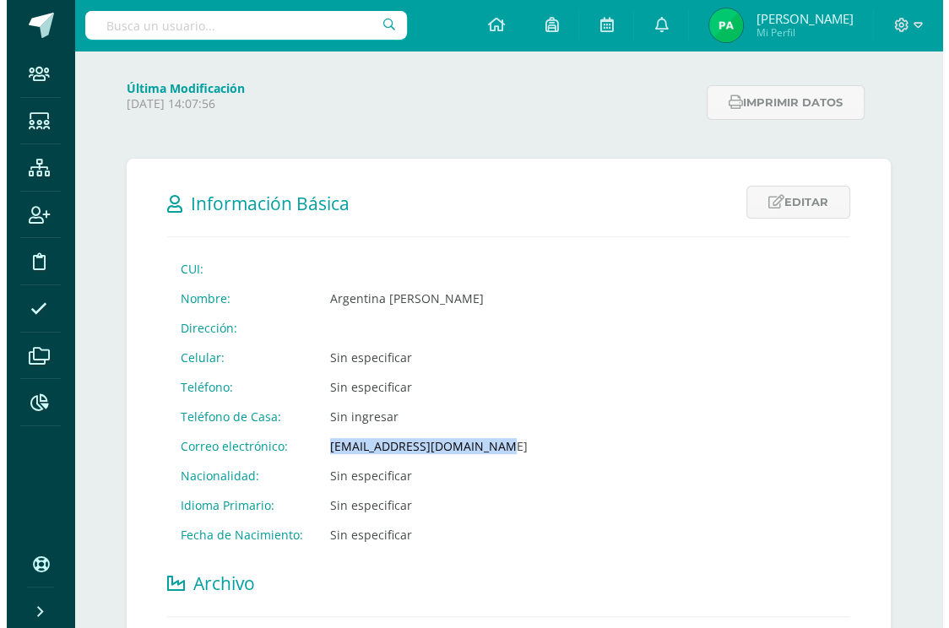
scroll to position [0, 0]
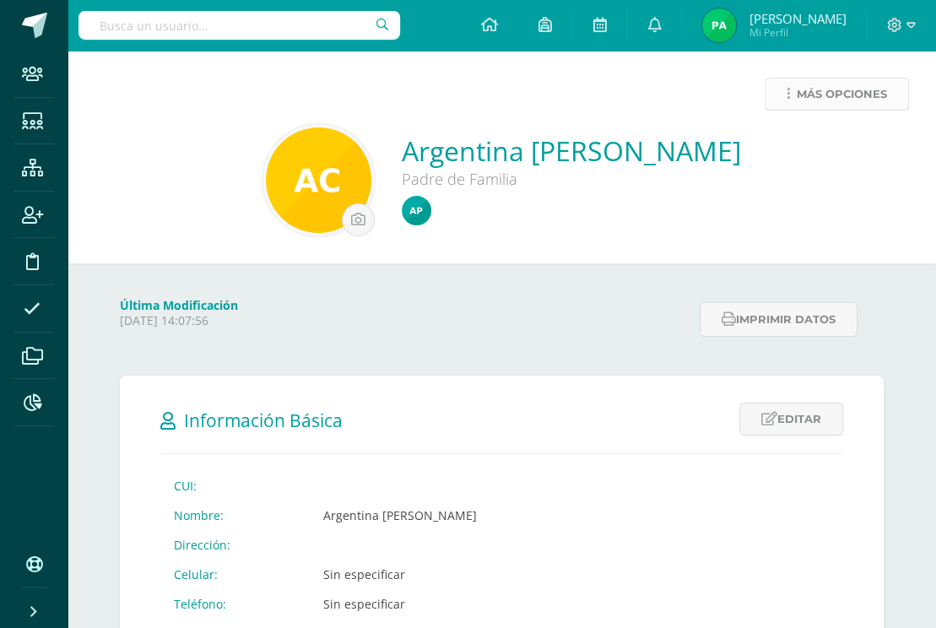
click at [827, 100] on span "Más opciones" at bounding box center [842, 94] width 90 height 31
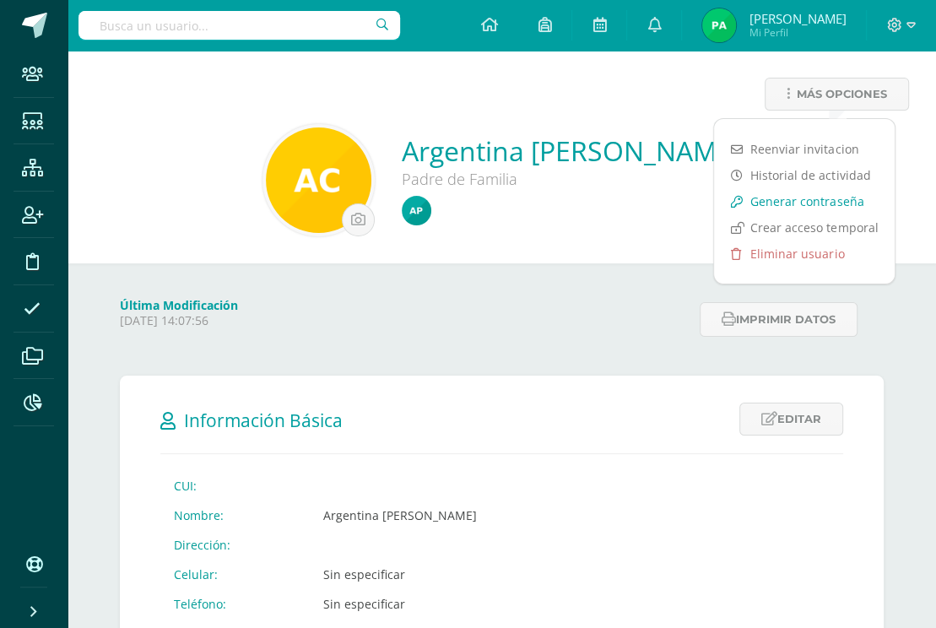
click at [804, 203] on link "Generar contraseña" at bounding box center [804, 201] width 181 height 26
